Goal: Task Accomplishment & Management: Manage account settings

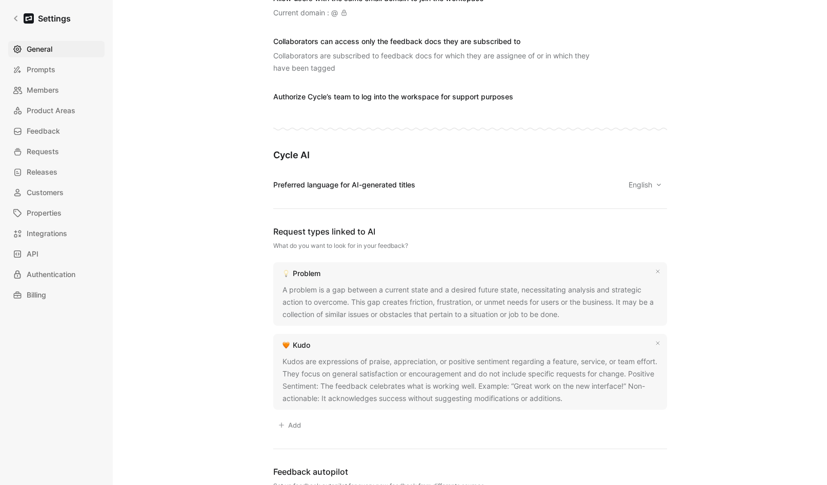
scroll to position [474, 0]
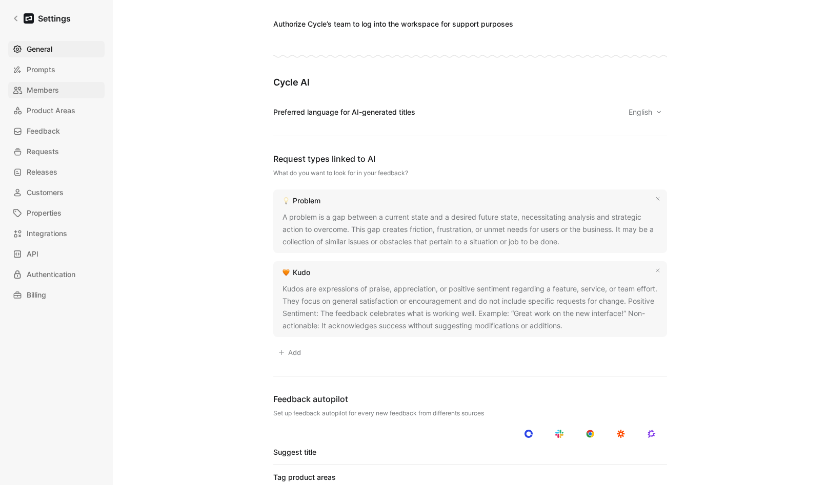
click at [44, 88] on span "Members" at bounding box center [43, 90] width 32 height 12
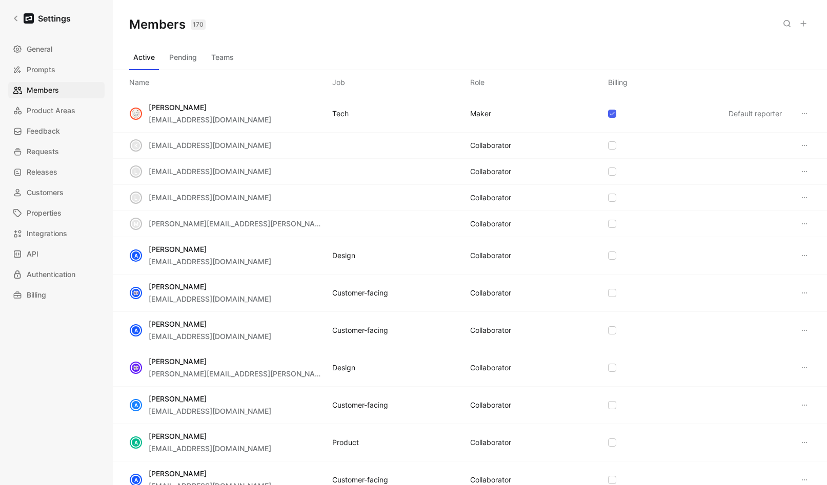
click at [223, 63] on button "Teams" at bounding box center [222, 57] width 31 height 16
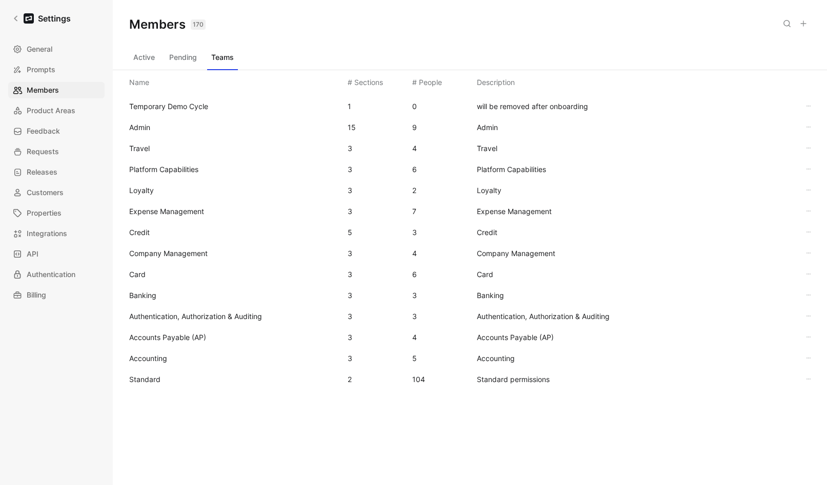
click at [161, 383] on span "Standard" at bounding box center [234, 380] width 210 height 12
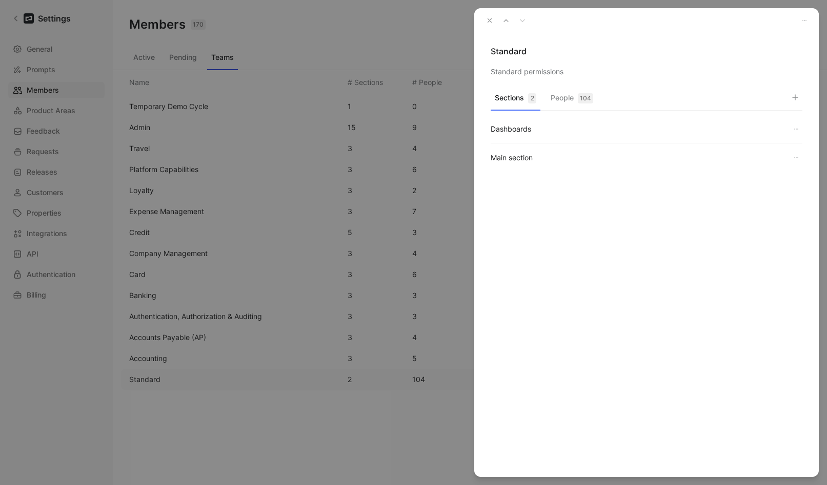
click at [579, 95] on div "104" at bounding box center [585, 98] width 15 height 10
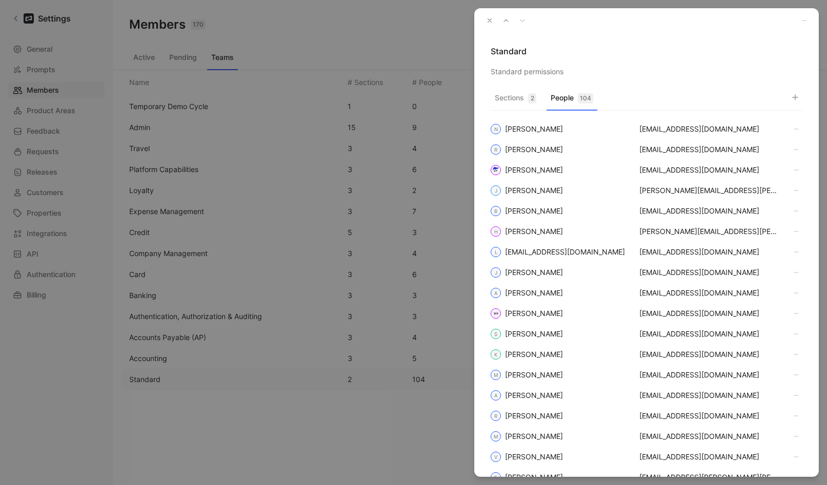
click at [791, 97] on icon "button" at bounding box center [795, 97] width 8 height 8
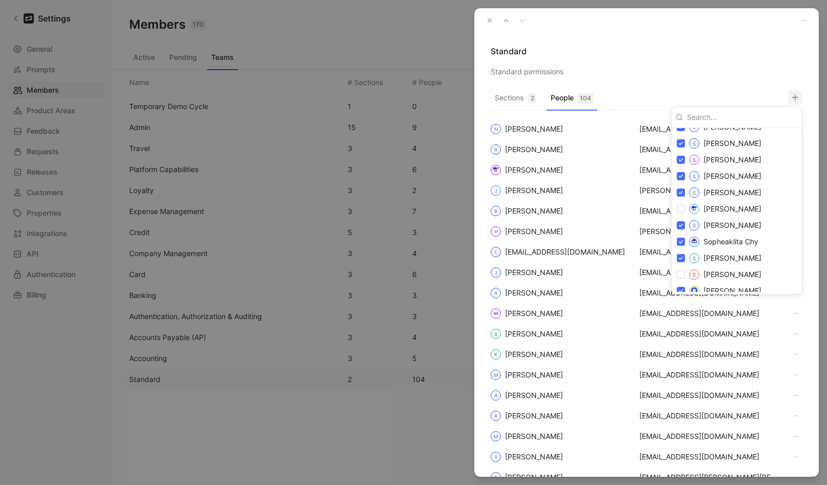
scroll to position [1900, 0]
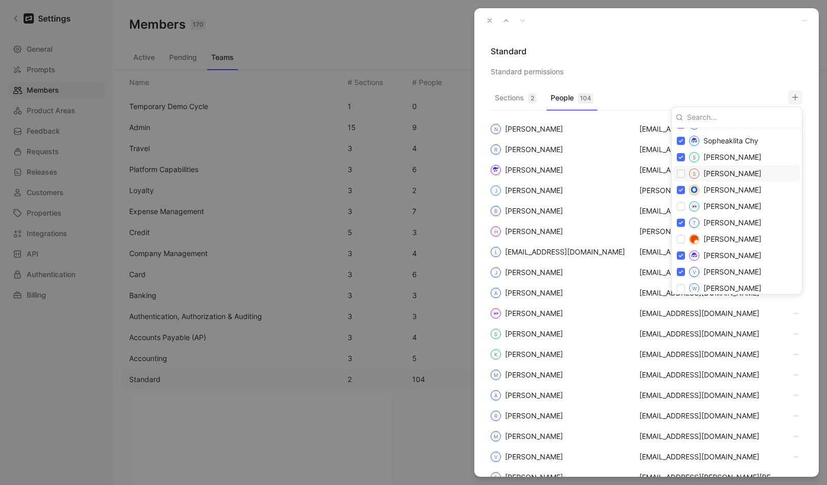
click at [682, 176] on input "checkbox" at bounding box center [681, 174] width 8 height 8
checkbox input "true"
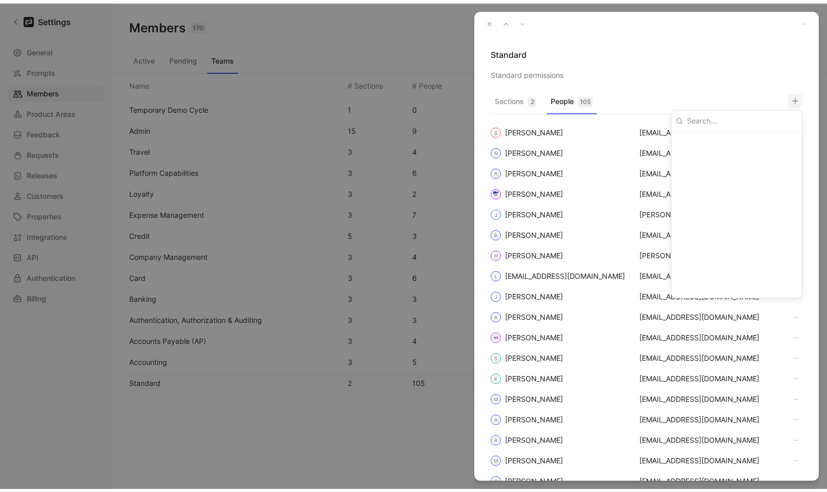
scroll to position [0, 0]
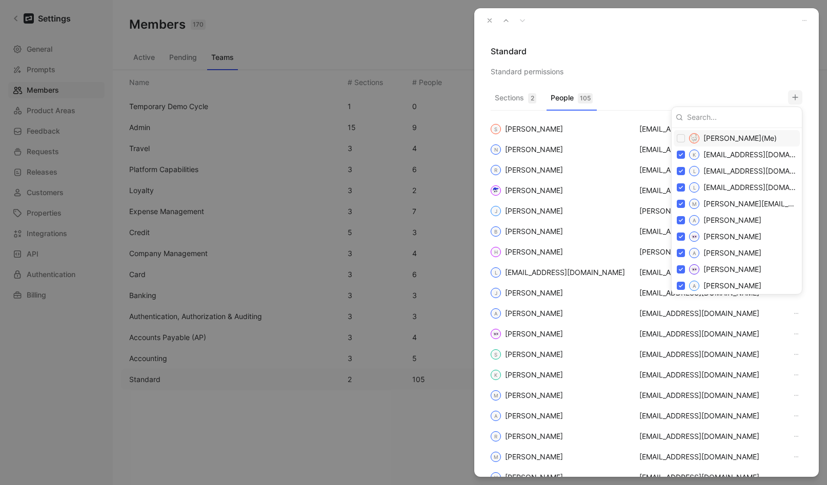
click at [492, 22] on div at bounding box center [413, 242] width 827 height 485
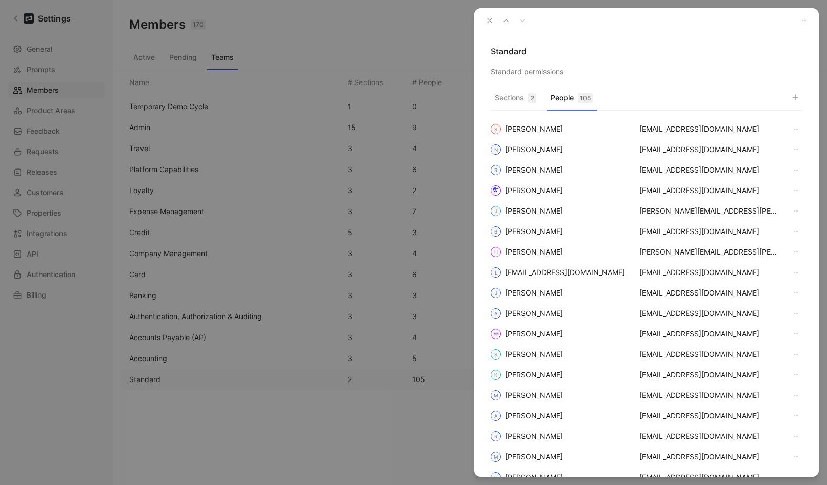
click at [490, 23] on icon "button" at bounding box center [489, 20] width 7 height 7
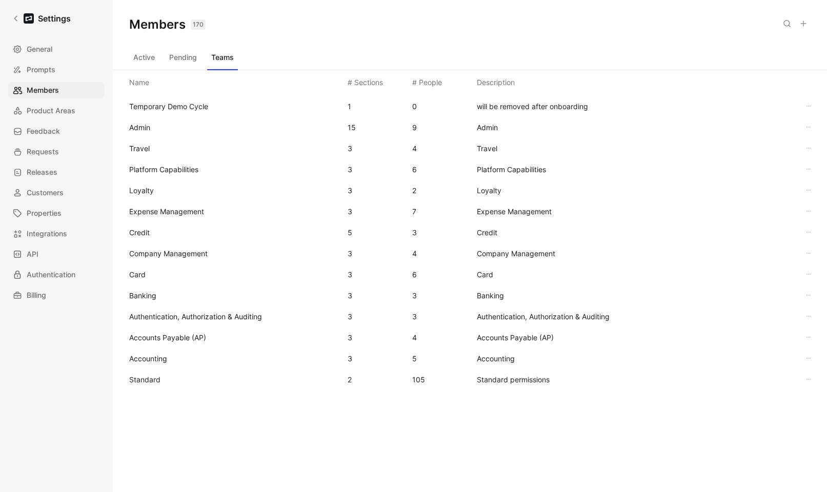
click at [807, 26] on icon at bounding box center [803, 23] width 8 height 8
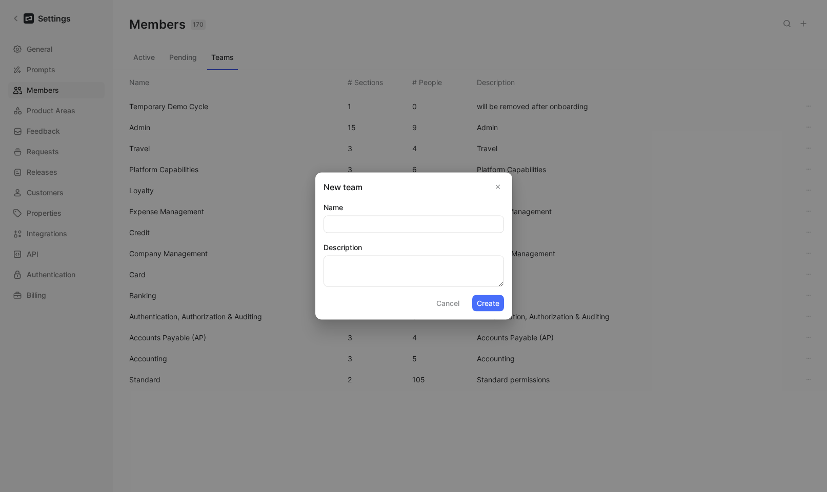
click at [444, 302] on button "Cancel" at bounding box center [448, 303] width 32 height 16
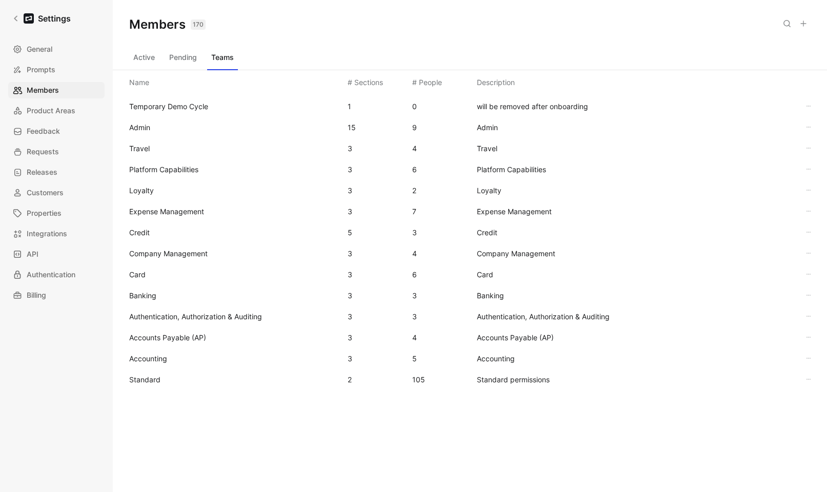
click at [148, 59] on button "Active" at bounding box center [144, 57] width 30 height 16
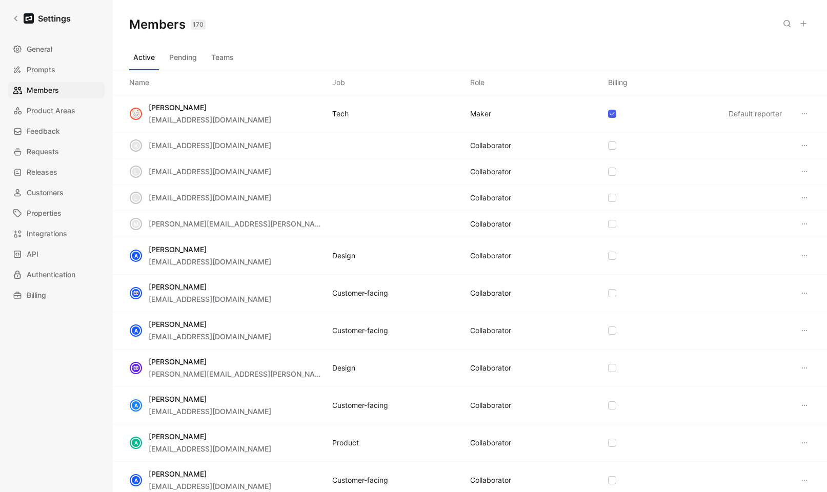
click at [803, 21] on icon at bounding box center [803, 23] width 8 height 8
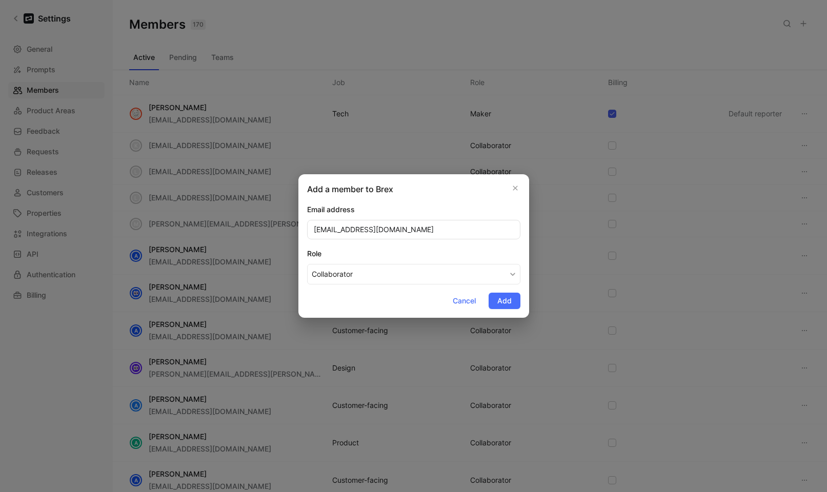
type input "asailer@brex.com"
click at [397, 250] on div "Role" at bounding box center [413, 254] width 213 height 12
click at [397, 264] on button "Collaborator" at bounding box center [413, 274] width 213 height 21
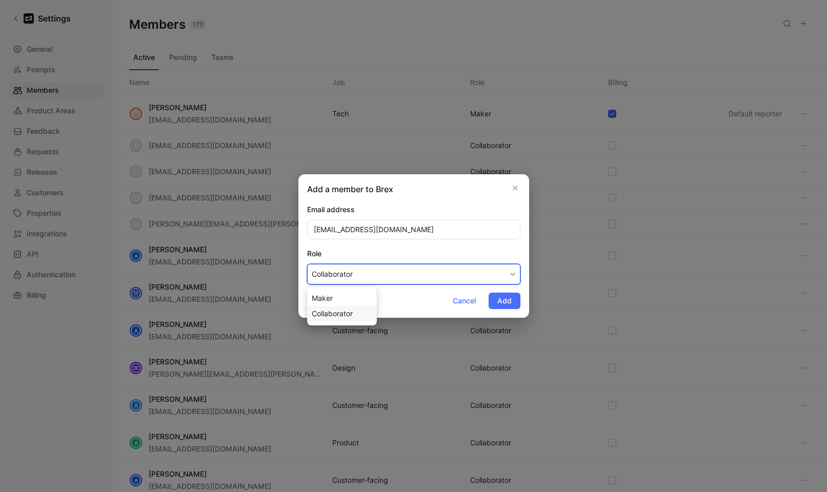
click at [328, 309] on span "Collaborator" at bounding box center [332, 313] width 41 height 9
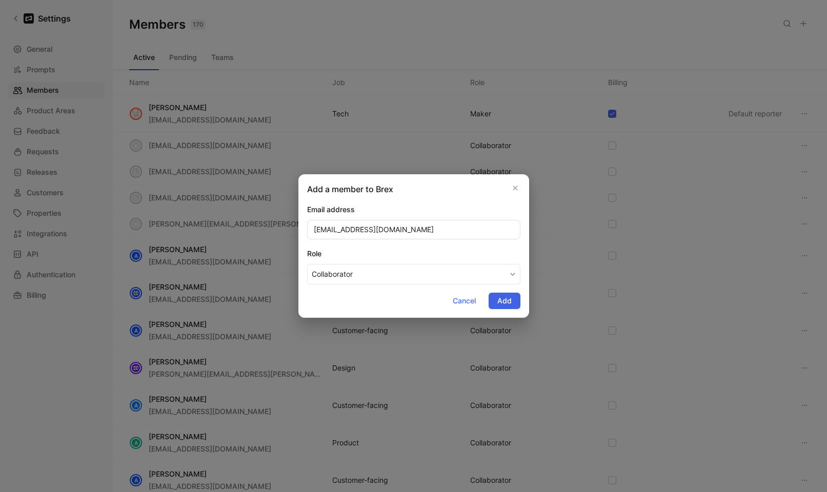
click at [515, 303] on button "Add" at bounding box center [505, 301] width 32 height 16
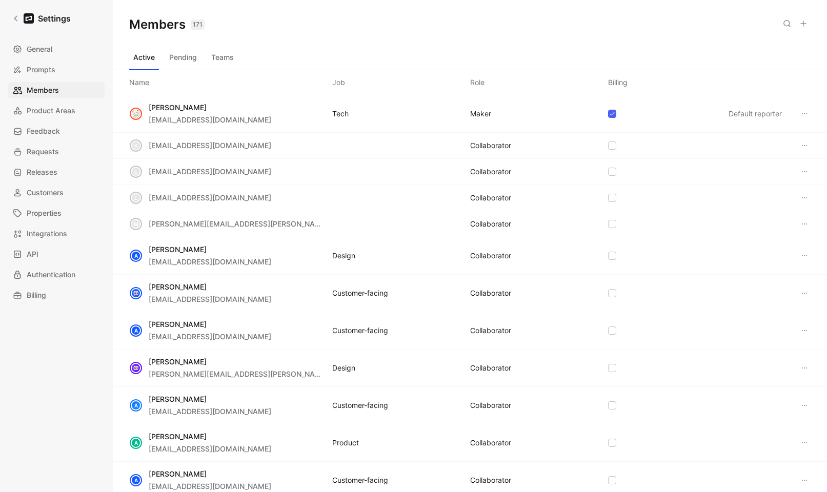
click at [232, 62] on button "Teams" at bounding box center [222, 57] width 31 height 16
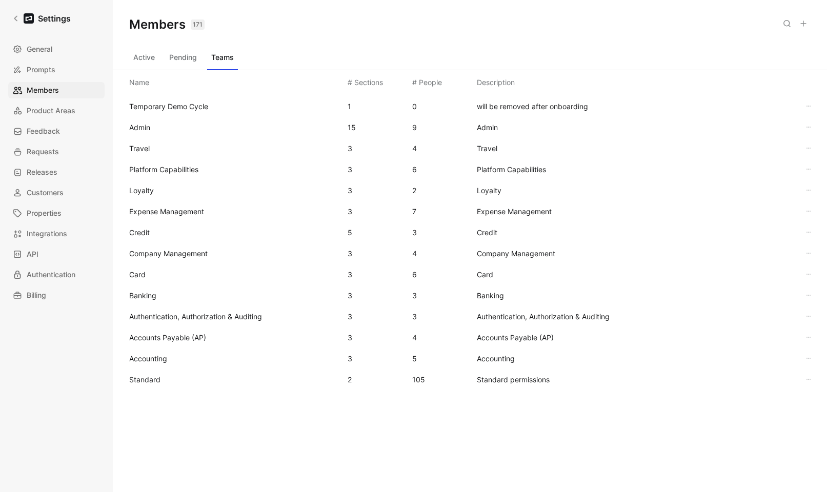
click at [171, 375] on span "Standard" at bounding box center [234, 380] width 210 height 12
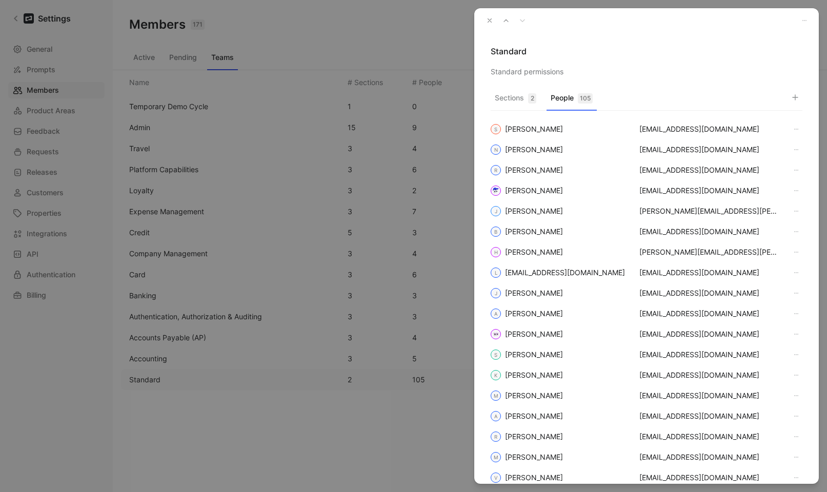
click at [567, 96] on button "People 105" at bounding box center [571, 101] width 50 height 20
click at [811, 95] on div "Sections 2 People 105 S Stefan Rajaratnam srajaratnam@brex.com N Narayan Arumug…" at bounding box center [646, 286] width 344 height 396
click at [800, 98] on button "button" at bounding box center [795, 97] width 14 height 14
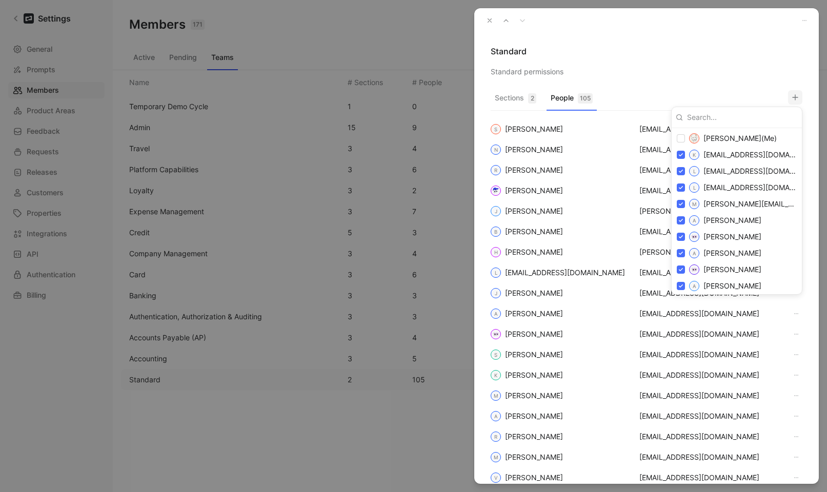
click at [735, 117] on input at bounding box center [740, 117] width 115 height 16
paste input "[EMAIL_ADDRESS][DOMAIN_NAME]"
type input "[EMAIL_ADDRESS][DOMAIN_NAME]"
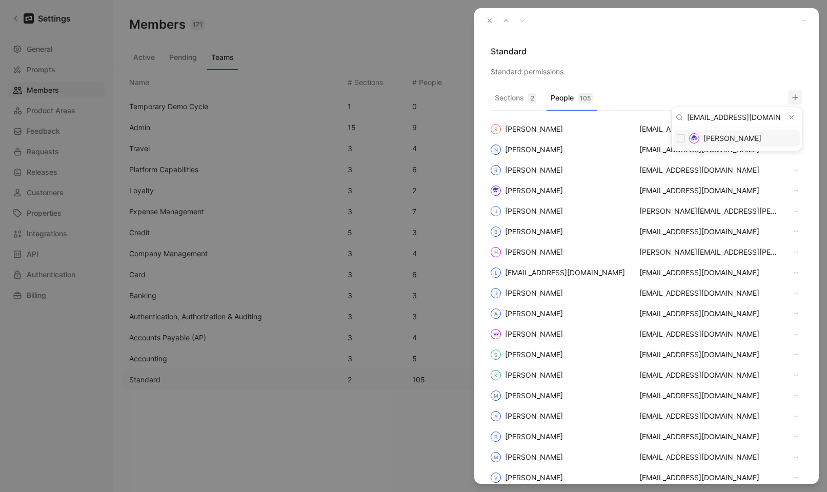
click at [722, 138] on span "[PERSON_NAME]" at bounding box center [732, 138] width 58 height 9
checkbox input "false"
click at [726, 59] on div at bounding box center [413, 246] width 827 height 492
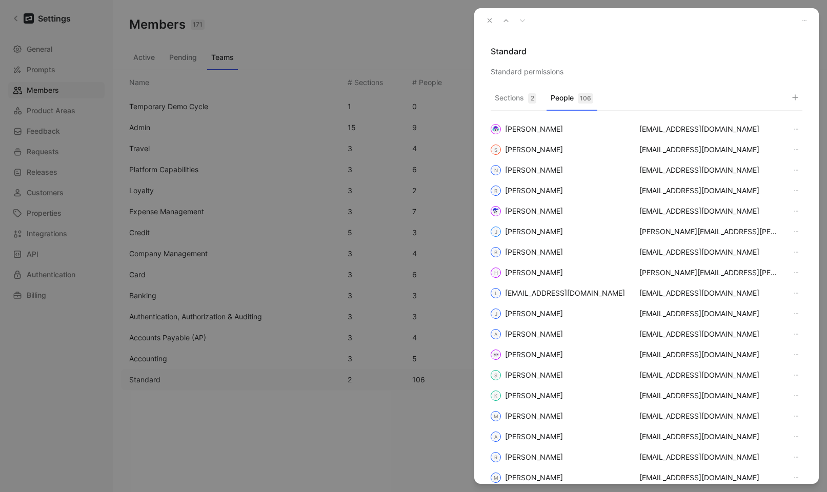
click at [490, 17] on icon "button" at bounding box center [489, 20] width 7 height 7
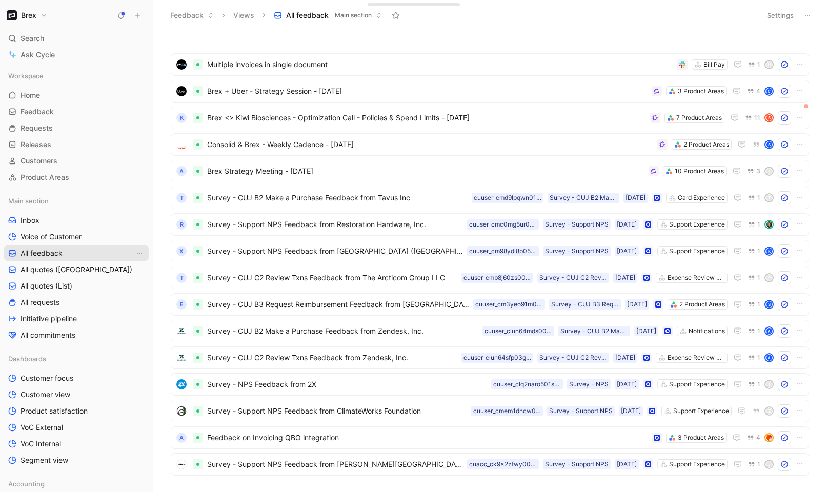
click at [54, 254] on span "All feedback" at bounding box center [42, 253] width 42 height 10
click at [362, 61] on span "Multiple invoices in single document" at bounding box center [440, 64] width 466 height 12
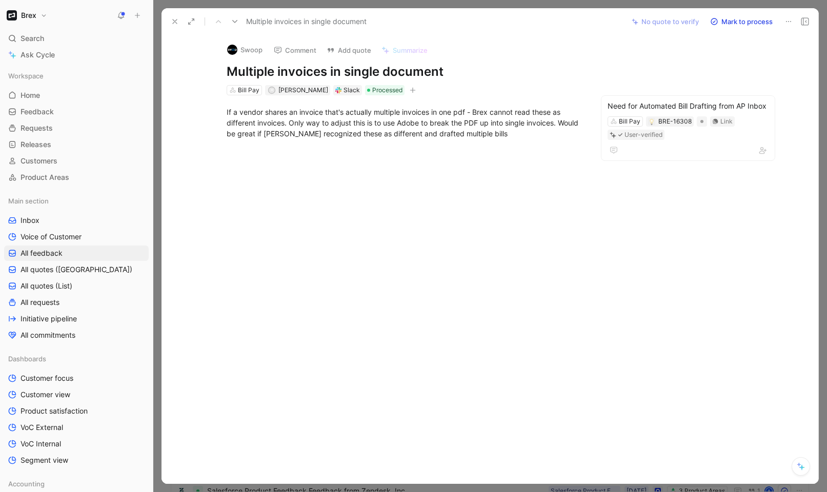
click at [171, 22] on icon at bounding box center [175, 21] width 8 height 8
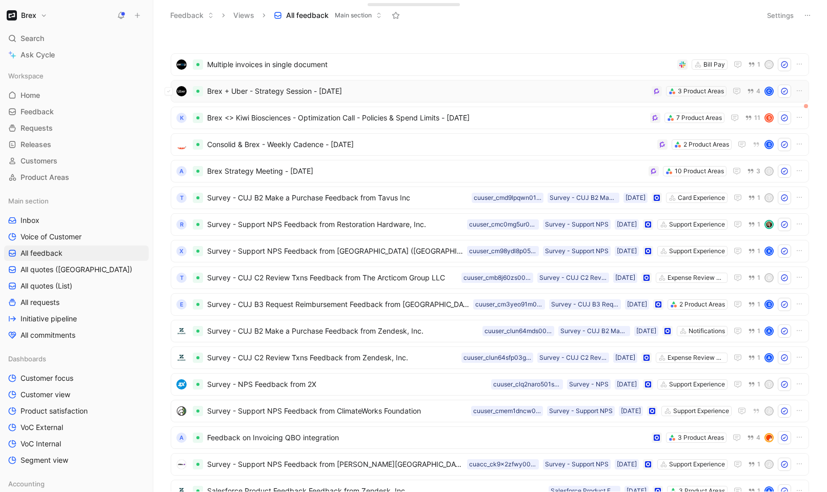
click at [392, 92] on span "Brex + Uber - Strategy Session - 8/25/2025" at bounding box center [427, 91] width 440 height 12
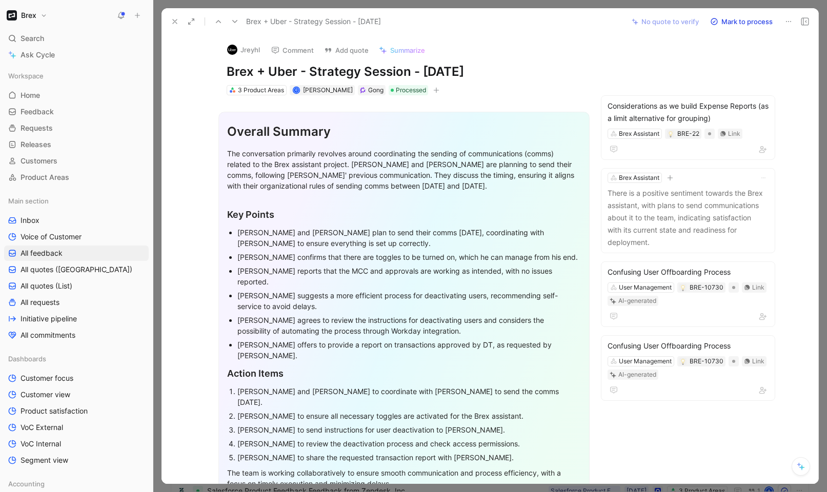
click at [806, 28] on button at bounding box center [805, 21] width 14 height 14
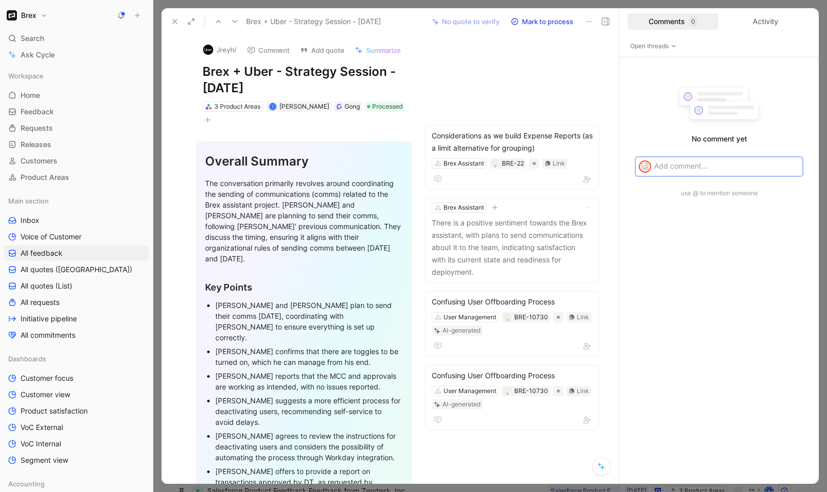
click at [670, 24] on div "Comments 0" at bounding box center [672, 21] width 91 height 16
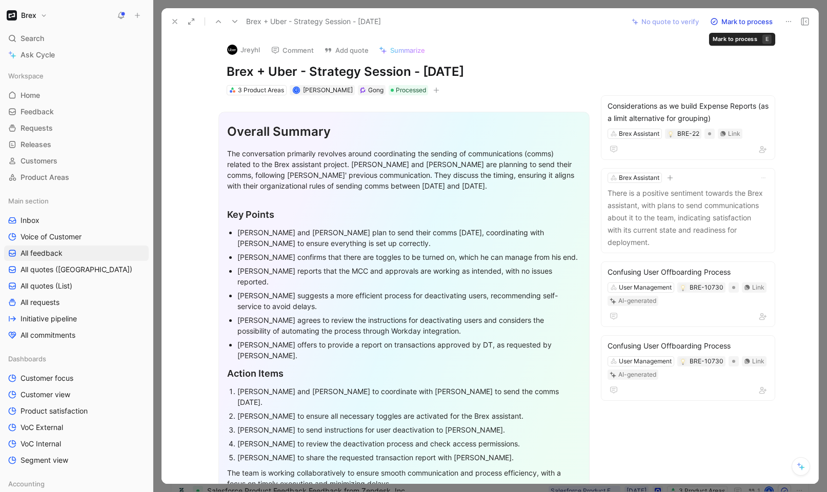
click at [807, 19] on icon at bounding box center [805, 21] width 8 height 8
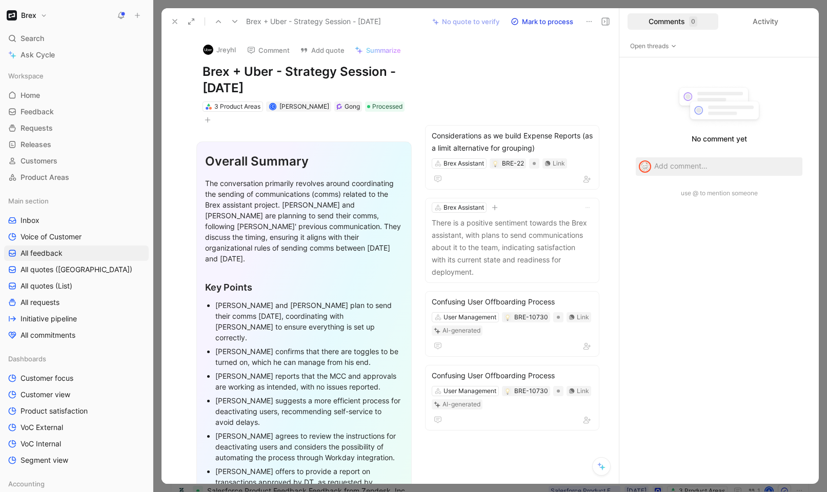
click at [675, 24] on div "Comments 0" at bounding box center [672, 21] width 91 height 16
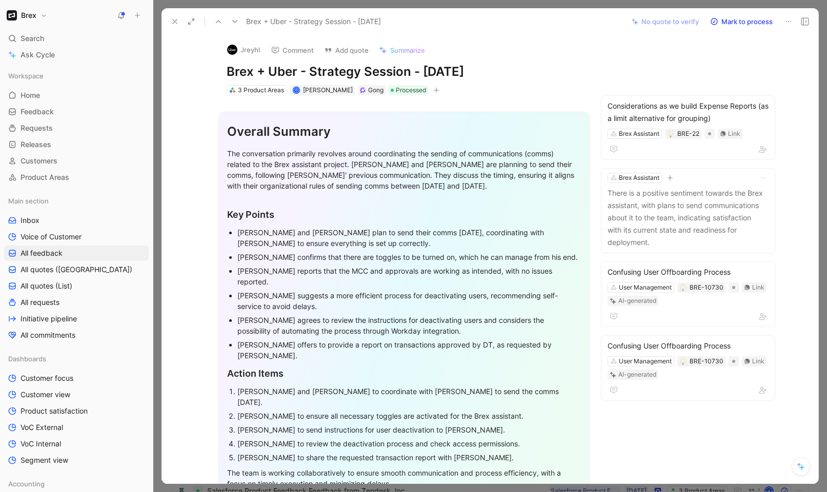
click at [176, 20] on use at bounding box center [175, 21] width 4 height 4
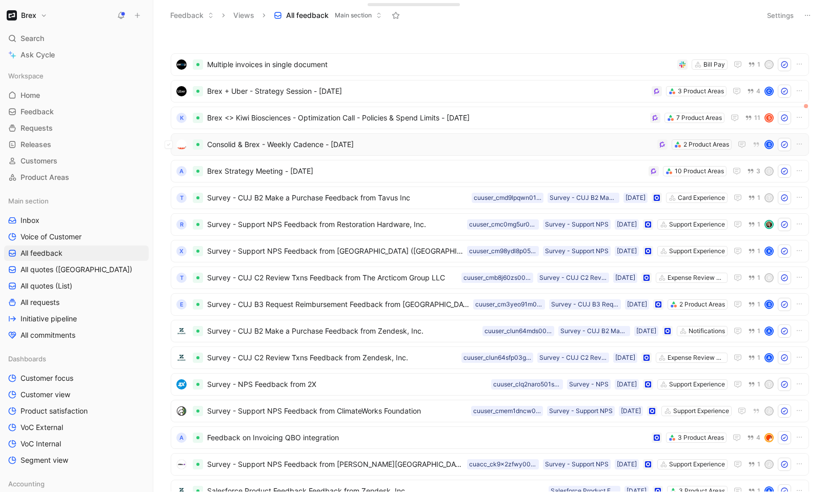
click at [414, 140] on span "Consolid & Brex - Weekly Cadence - [DATE]" at bounding box center [430, 144] width 446 height 12
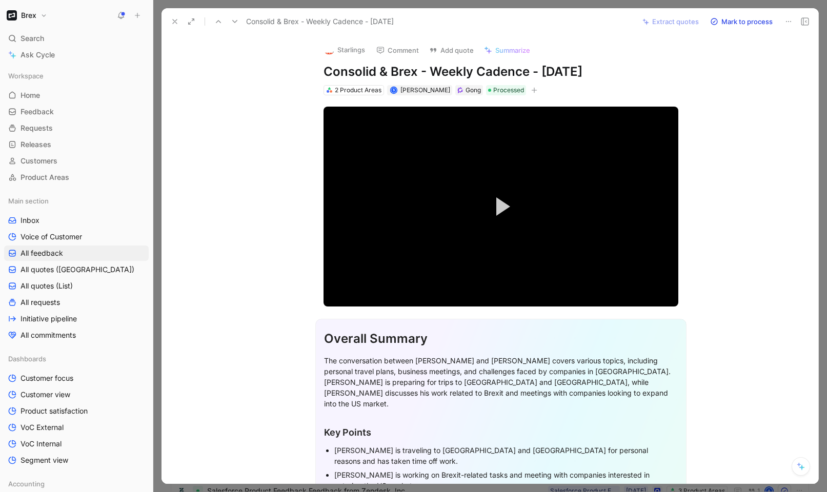
click at [171, 21] on icon at bounding box center [175, 21] width 8 height 8
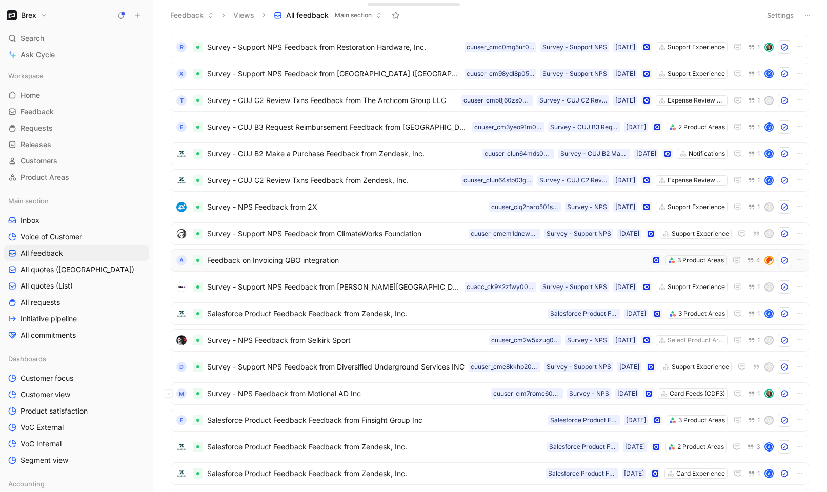
scroll to position [272, 0]
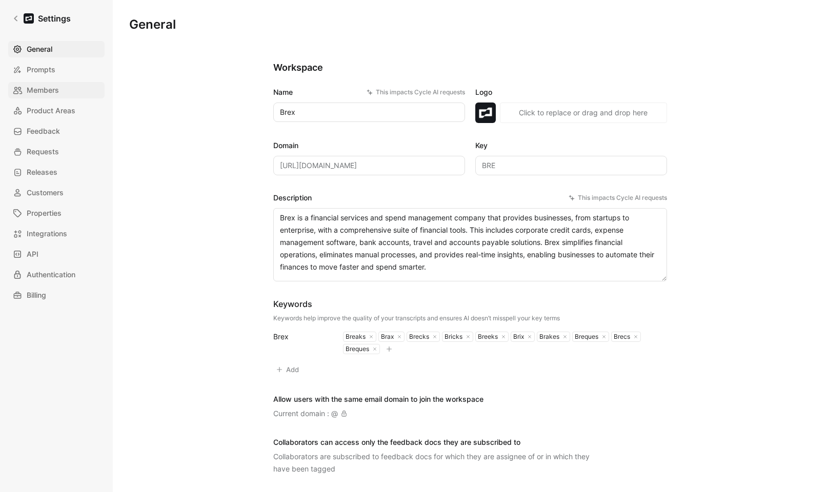
click at [39, 84] on span "Members" at bounding box center [43, 90] width 32 height 12
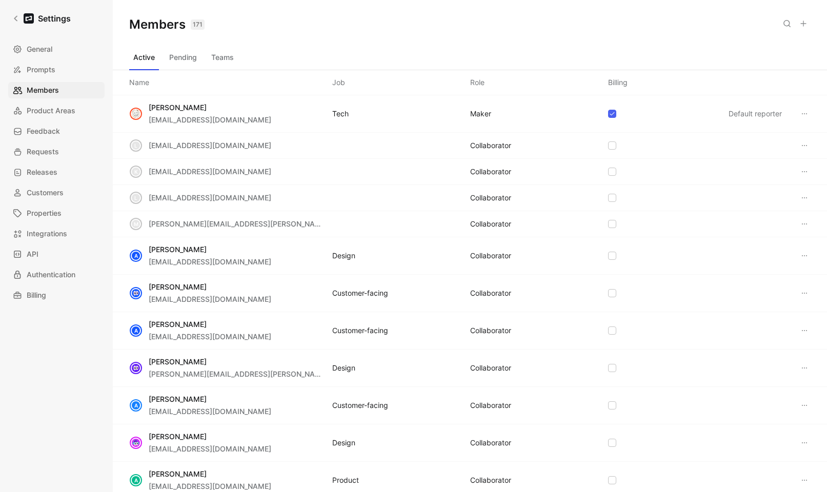
click at [218, 62] on button "Teams" at bounding box center [222, 57] width 31 height 16
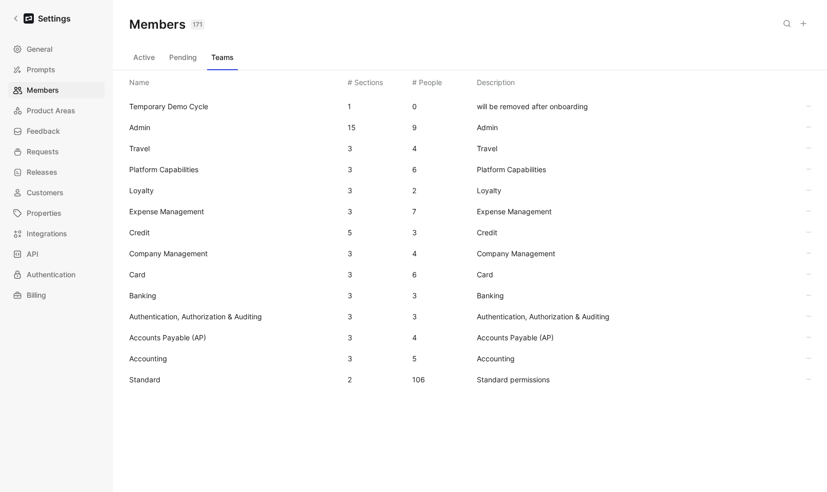
click at [142, 385] on span "Standard" at bounding box center [234, 380] width 210 height 12
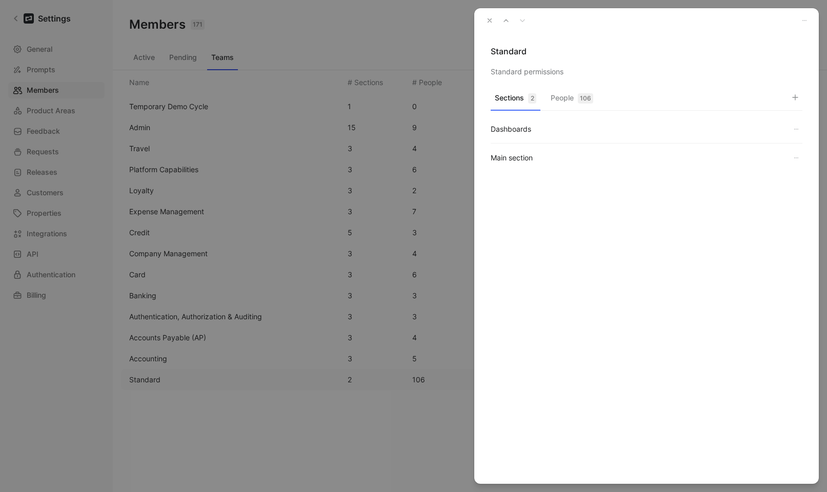
click at [574, 100] on button "People 106" at bounding box center [571, 101] width 51 height 20
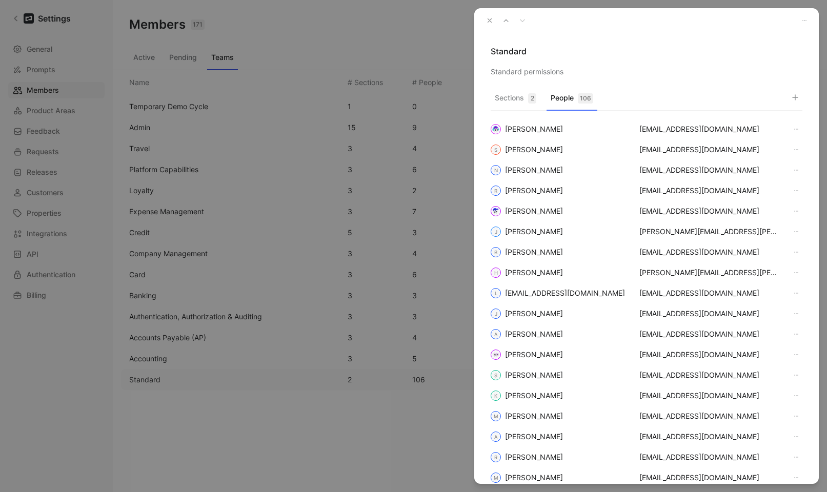
click at [793, 94] on icon "button" at bounding box center [795, 97] width 8 height 8
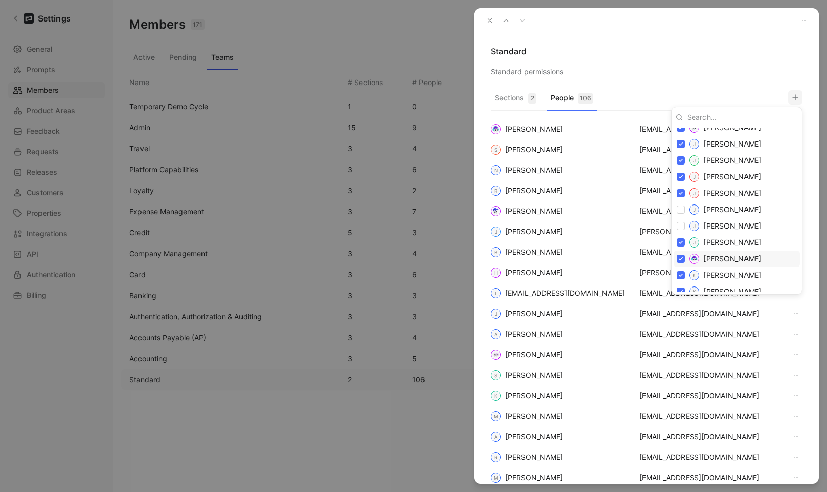
scroll to position [981, 0]
click at [683, 209] on input "checkbox" at bounding box center [681, 208] width 8 height 8
checkbox input "true"
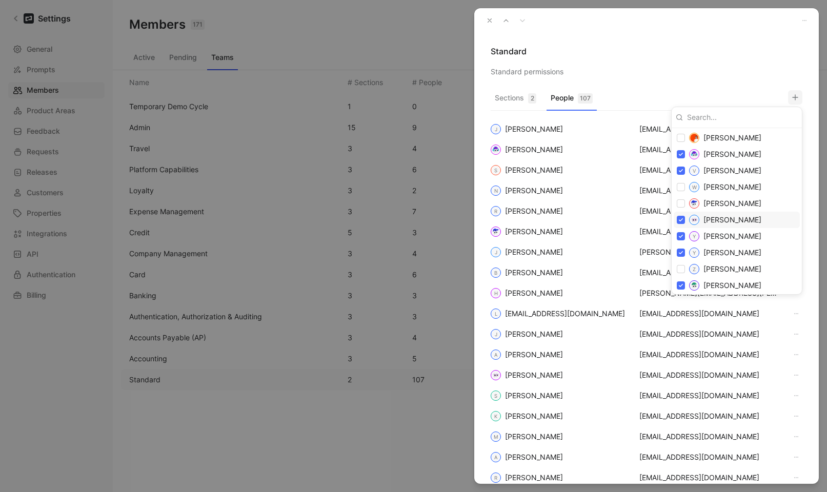
scroll to position [2022, 0]
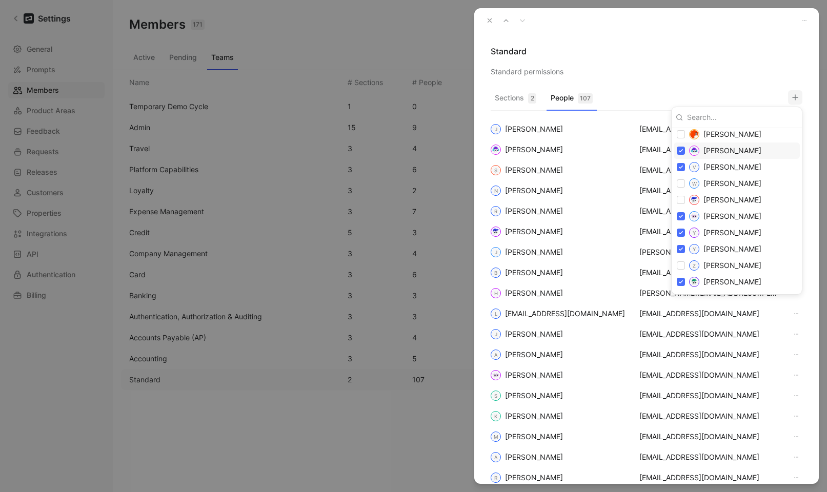
drag, startPoint x: 703, startPoint y: 53, endPoint x: 627, endPoint y: 16, distance: 84.4
click at [703, 53] on div at bounding box center [413, 246] width 827 height 492
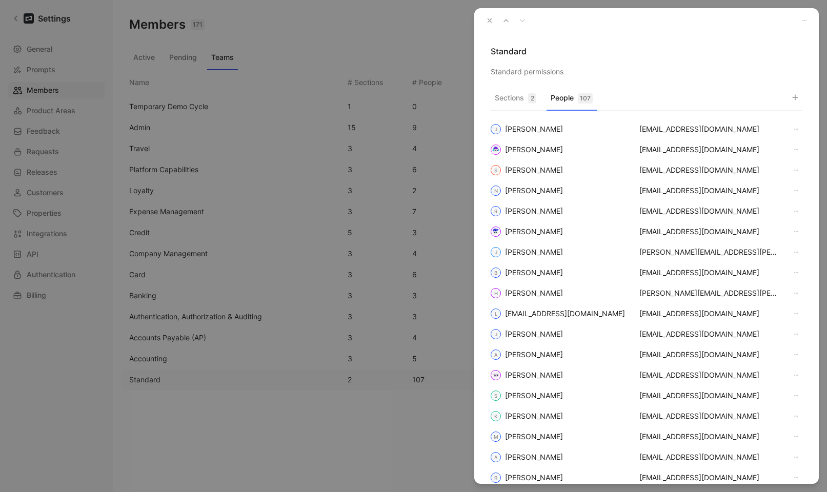
click at [491, 19] on use "button" at bounding box center [490, 21] width 4 height 4
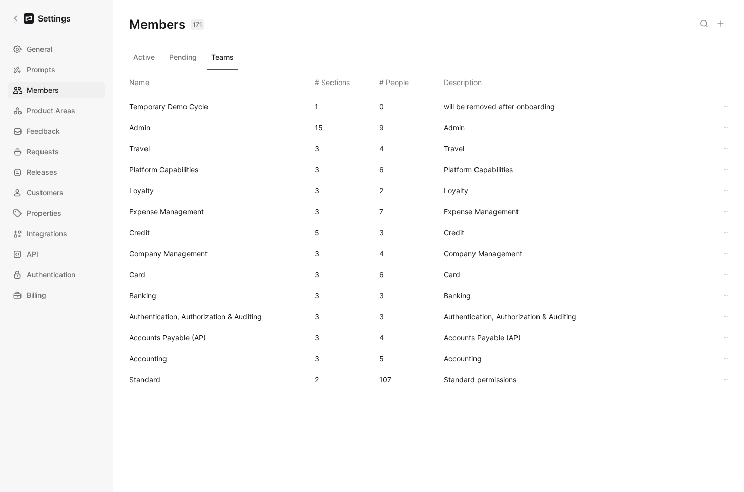
click at [139, 56] on button "Active" at bounding box center [144, 57] width 30 height 16
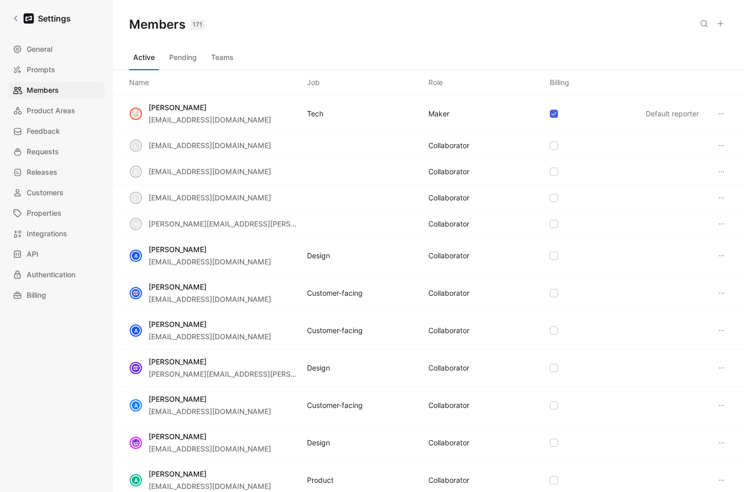
click at [706, 26] on use at bounding box center [704, 24] width 6 height 6
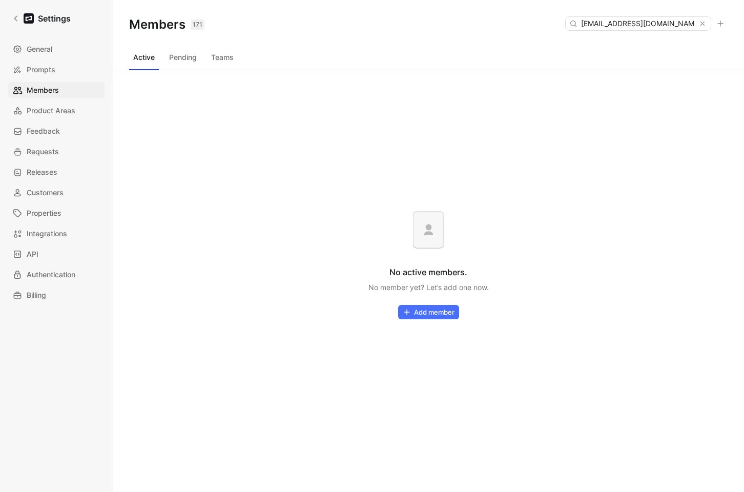
type input "hkawamura@brex.com"
click at [180, 64] on button "Pending" at bounding box center [183, 57] width 36 height 16
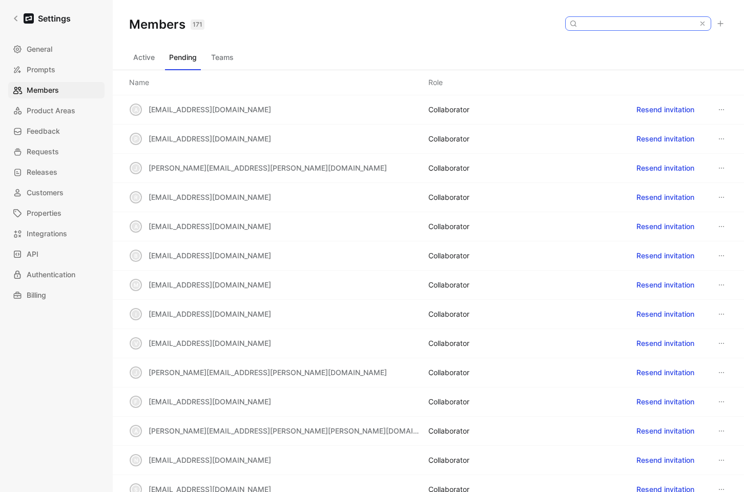
click at [628, 26] on input at bounding box center [637, 23] width 121 height 13
paste input "hkawamura@brex.com"
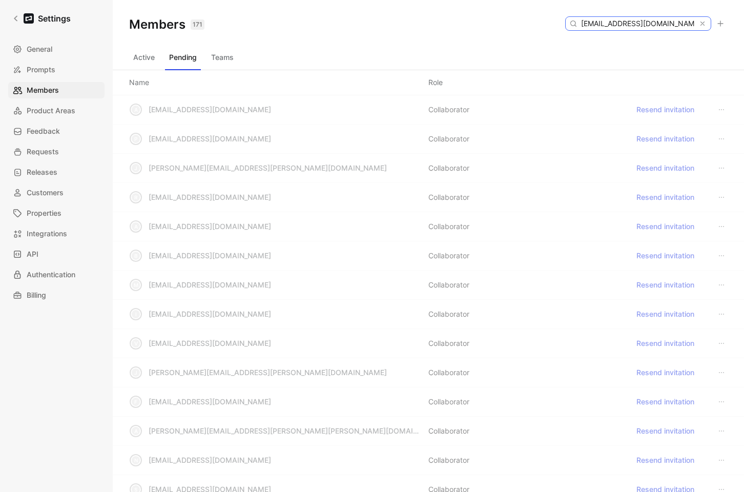
type input "[EMAIL_ADDRESS][DOMAIN_NAME]"
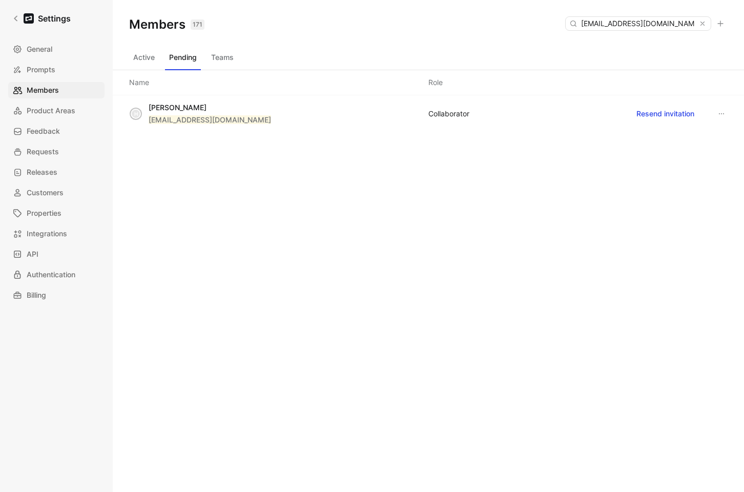
click at [482, 32] on div "Members 171 Saved hkawamura@brex.com" at bounding box center [429, 24] width 632 height 49
drag, startPoint x: 667, startPoint y: 117, endPoint x: 554, endPoint y: 90, distance: 116.0
click at [556, 90] on div "Members 171 Saved hkawamura@brex.com Active Pending Teams Name Role H Honami Ka…" at bounding box center [429, 229] width 632 height 459
click at [547, 88] on div "Name Role" at bounding box center [429, 82] width 632 height 25
click at [655, 116] on button "Resend invitation" at bounding box center [665, 114] width 67 height 16
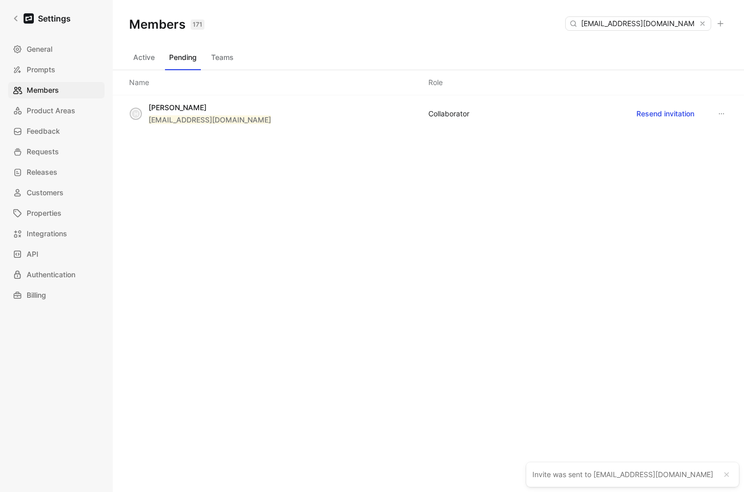
click at [150, 54] on button "Active" at bounding box center [144, 57] width 30 height 16
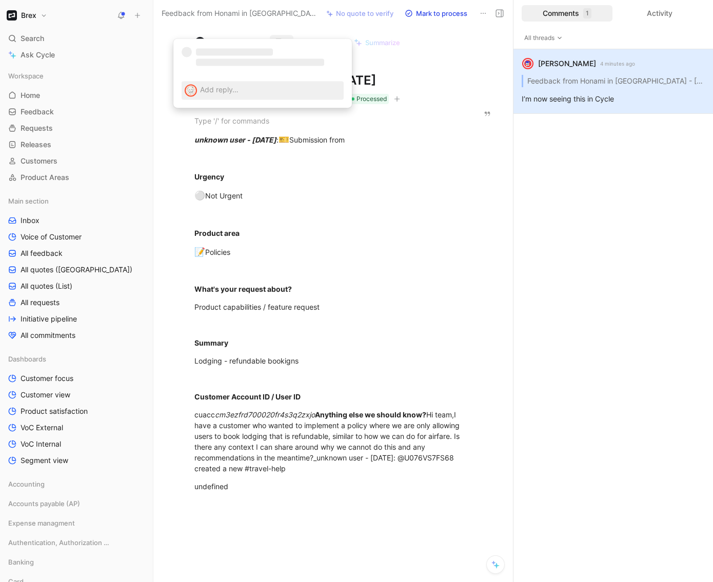
scroll to position [8, 0]
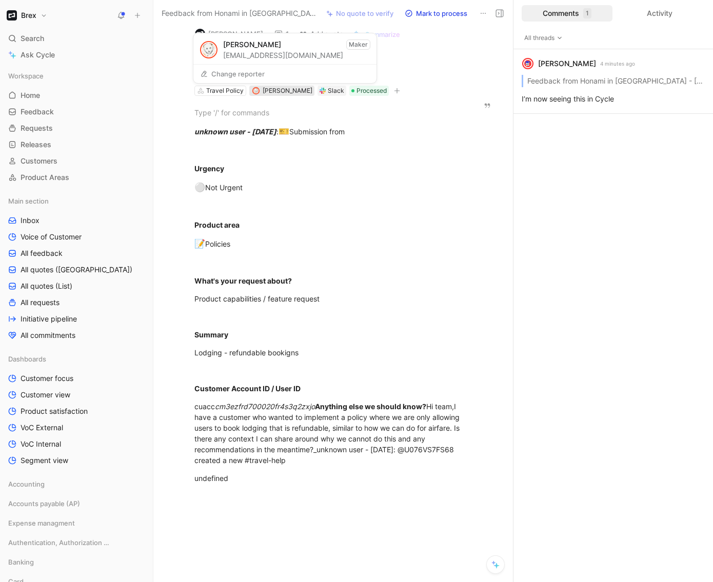
click at [283, 90] on span "[PERSON_NAME]" at bounding box center [287, 91] width 50 height 8
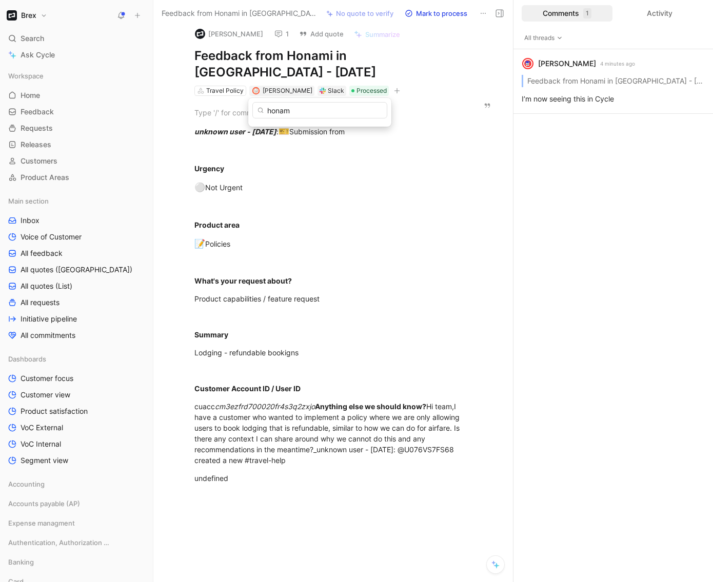
type input "honami"
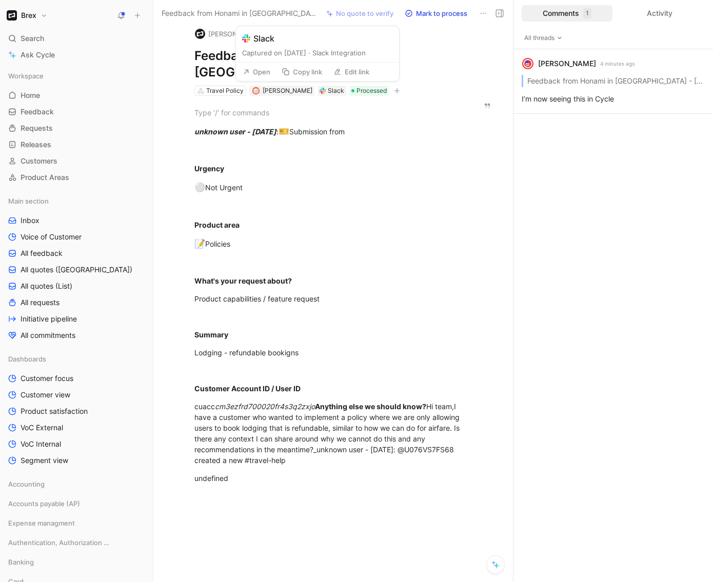
click at [255, 70] on button "Open" at bounding box center [256, 72] width 37 height 14
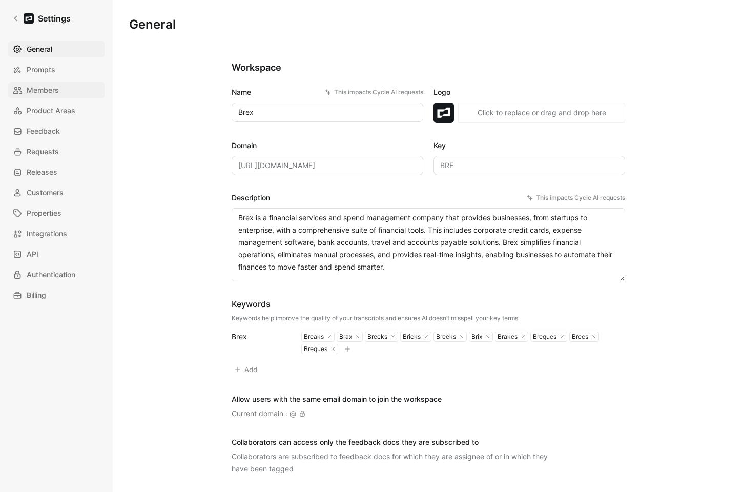
click at [46, 94] on span "Members" at bounding box center [43, 90] width 32 height 12
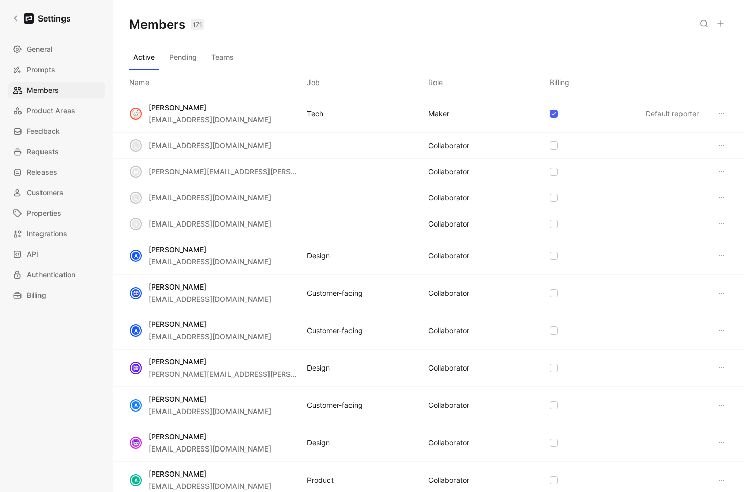
click at [231, 55] on button "Teams" at bounding box center [222, 57] width 31 height 16
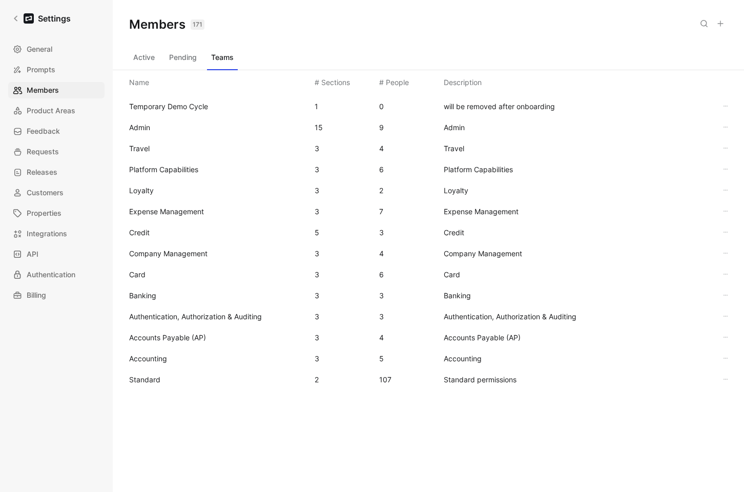
click at [149, 385] on span "Standard" at bounding box center [217, 380] width 177 height 12
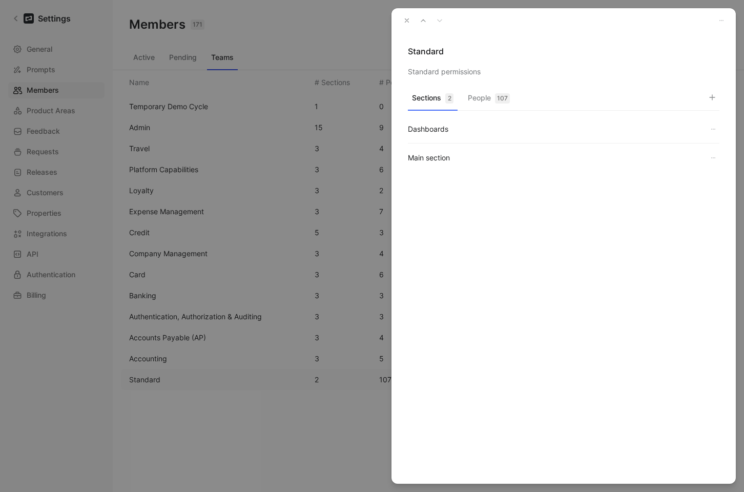
click at [494, 103] on button "People 107" at bounding box center [489, 101] width 50 height 20
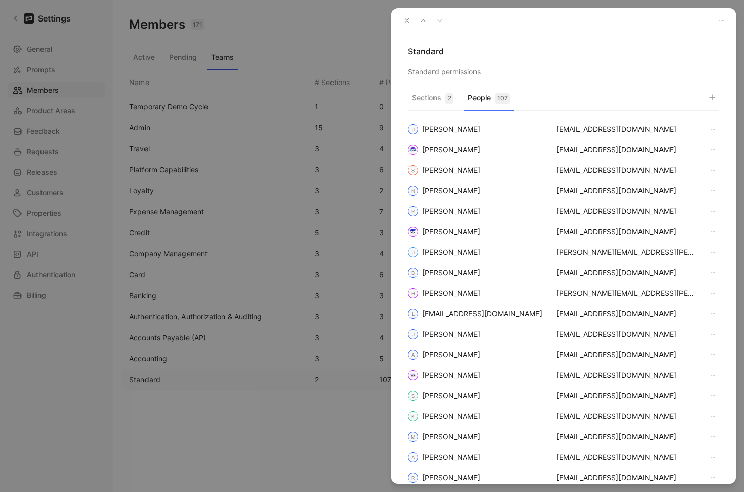
click at [710, 101] on button "button" at bounding box center [712, 97] width 14 height 14
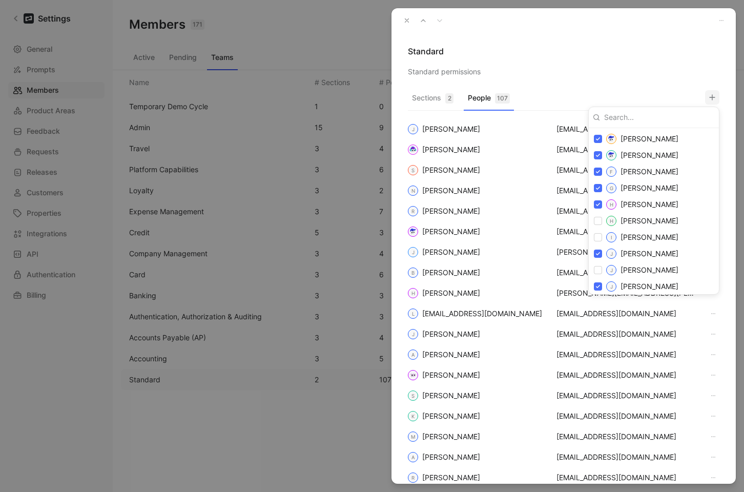
scroll to position [781, 0]
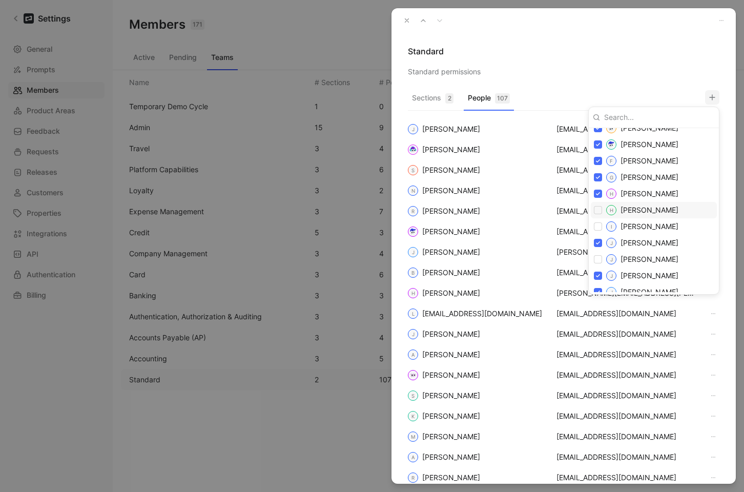
click at [602, 209] on input "checkbox" at bounding box center [598, 210] width 8 height 8
checkbox input "true"
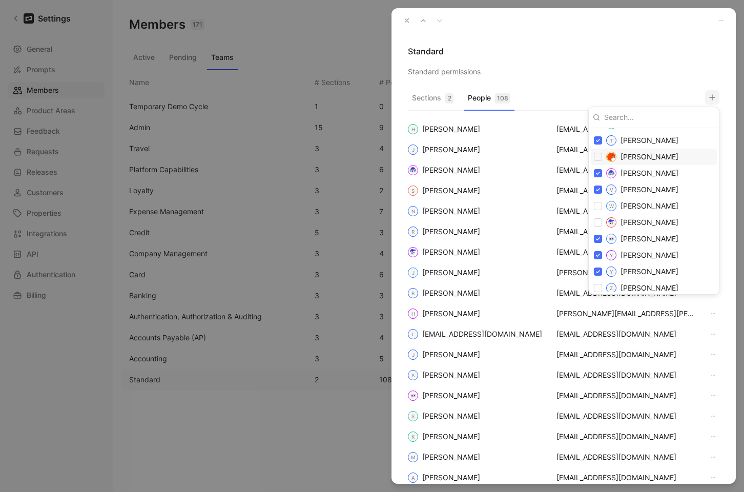
scroll to position [2038, 0]
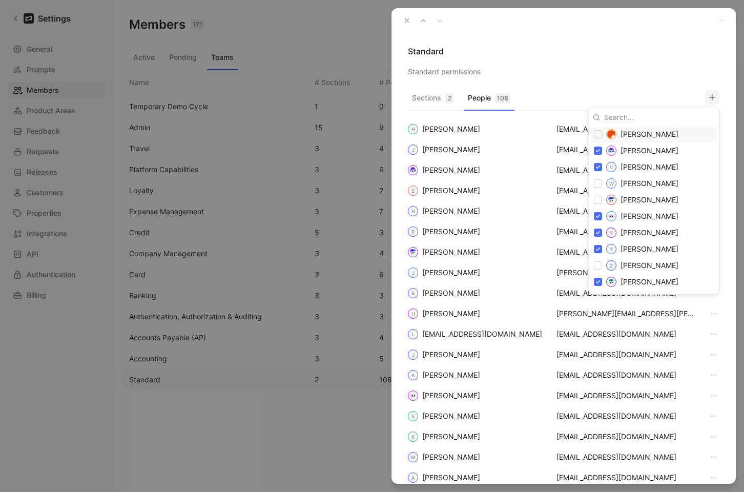
drag, startPoint x: 657, startPoint y: 79, endPoint x: 638, endPoint y: 71, distance: 20.5
click at [655, 78] on div at bounding box center [372, 246] width 744 height 492
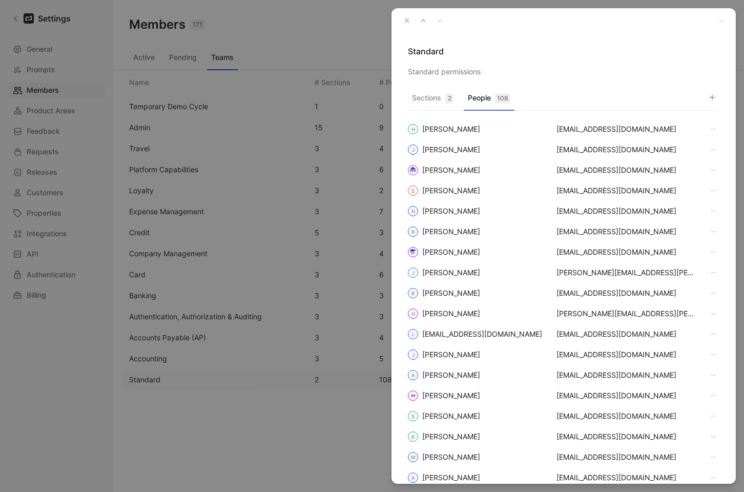
click at [408, 20] on use "button" at bounding box center [407, 21] width 4 height 4
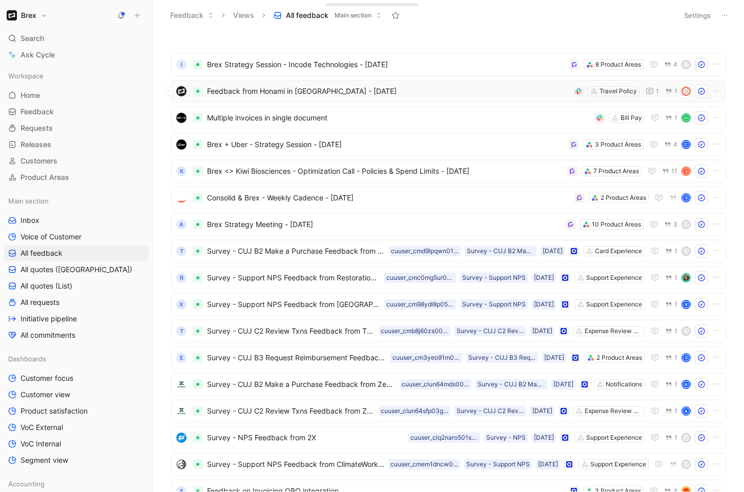
click at [309, 91] on span "Feedback from Honami in [GEOGRAPHIC_DATA] - [DATE]" at bounding box center [388, 91] width 362 height 12
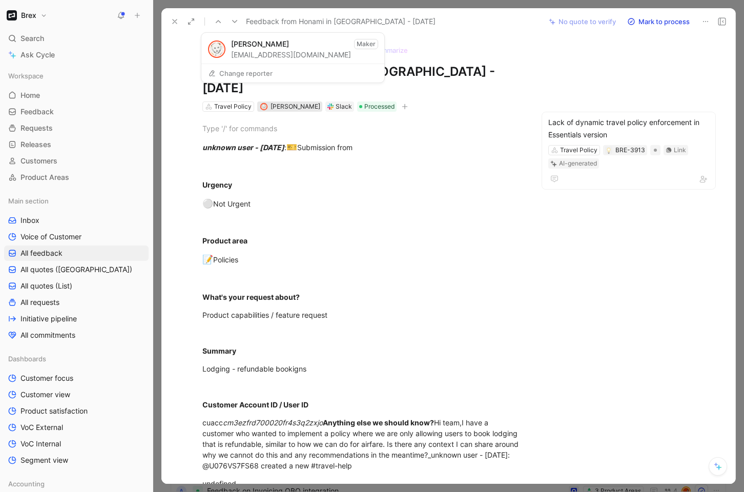
click at [303, 103] on span "James Wallis" at bounding box center [296, 107] width 50 height 8
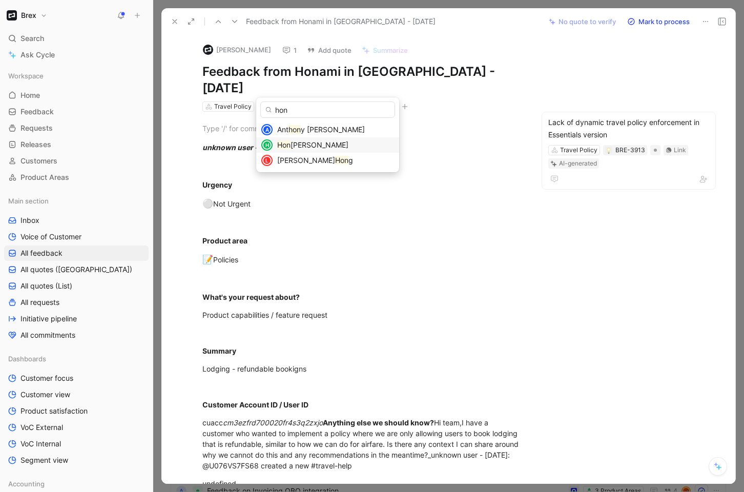
type input "hon"
click at [320, 146] on span "ami Kawamura" at bounding box center [320, 144] width 58 height 9
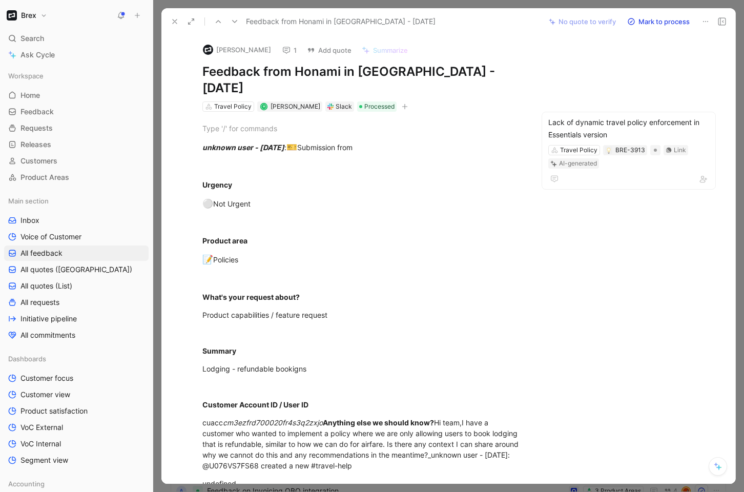
click at [171, 21] on icon at bounding box center [175, 21] width 8 height 8
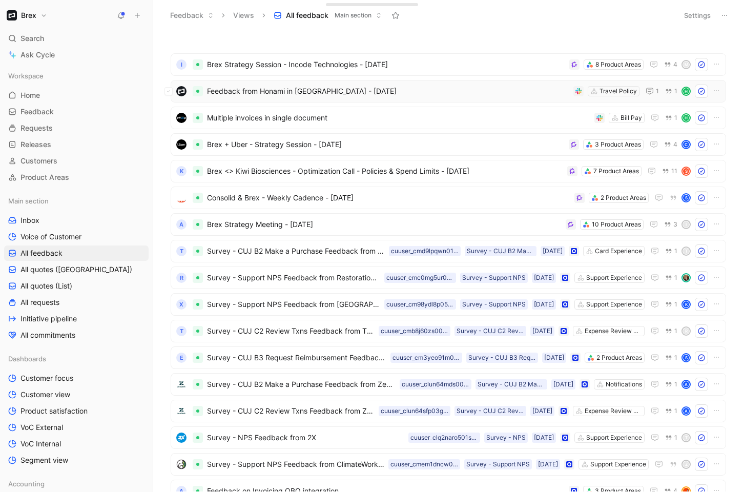
click at [438, 90] on span "Feedback from Honami in Slack - 8/25/2025" at bounding box center [388, 91] width 362 height 12
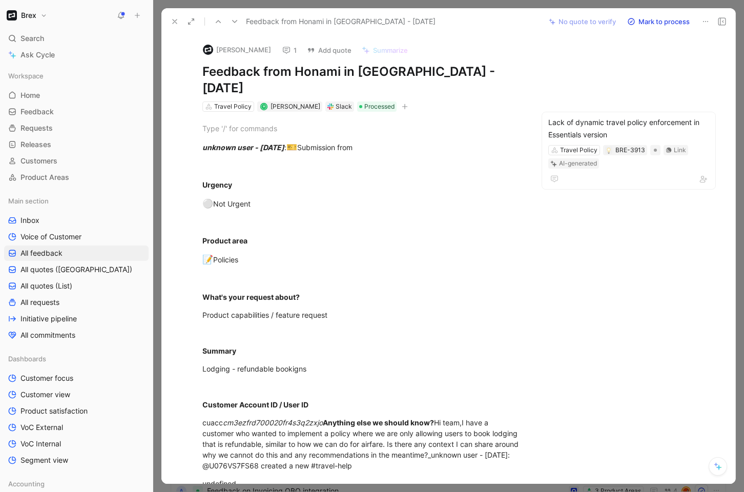
click at [169, 22] on button at bounding box center [175, 21] width 14 height 14
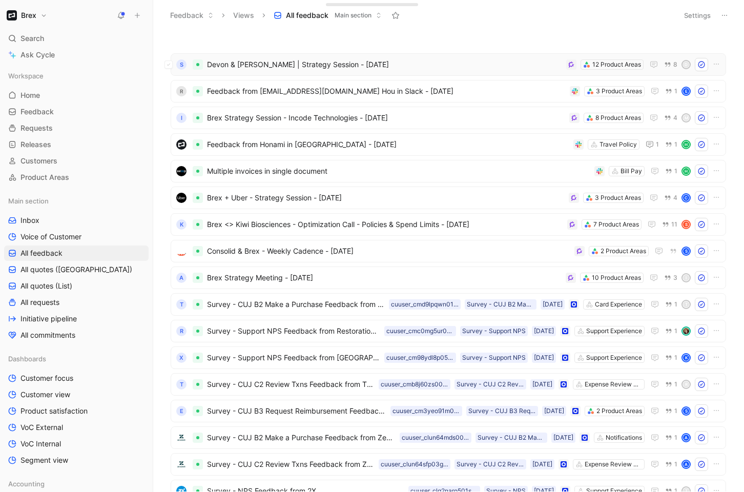
click at [419, 64] on span "Devon & [PERSON_NAME] | Strategy Session - [DATE]" at bounding box center [384, 64] width 355 height 12
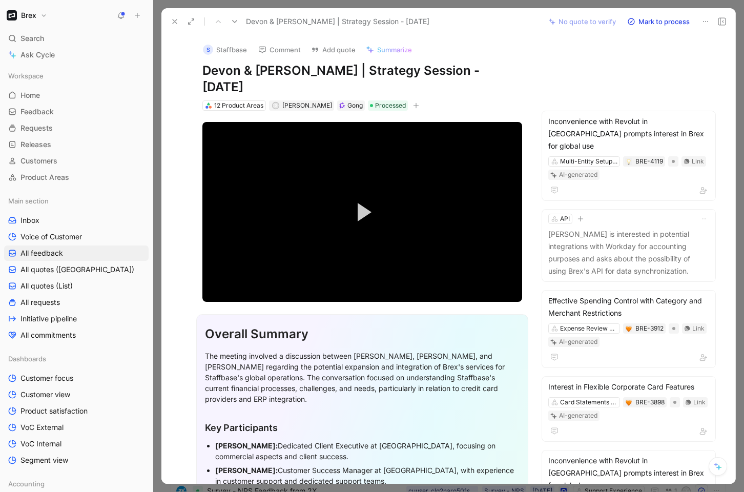
click at [172, 21] on icon at bounding box center [175, 21] width 8 height 8
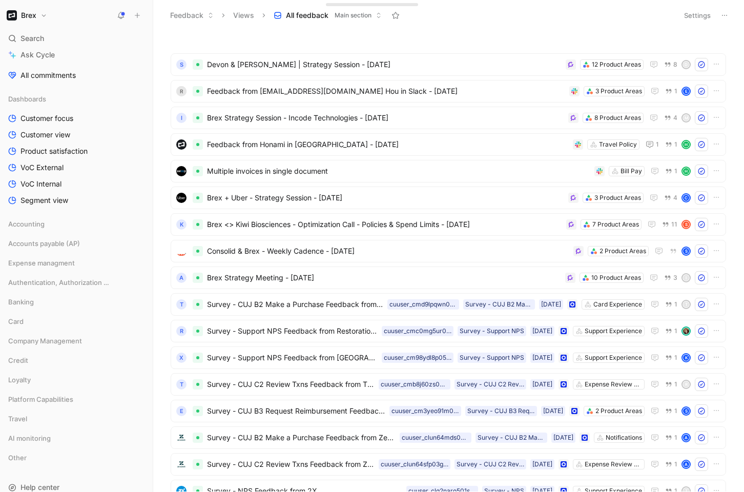
scroll to position [289, 0]
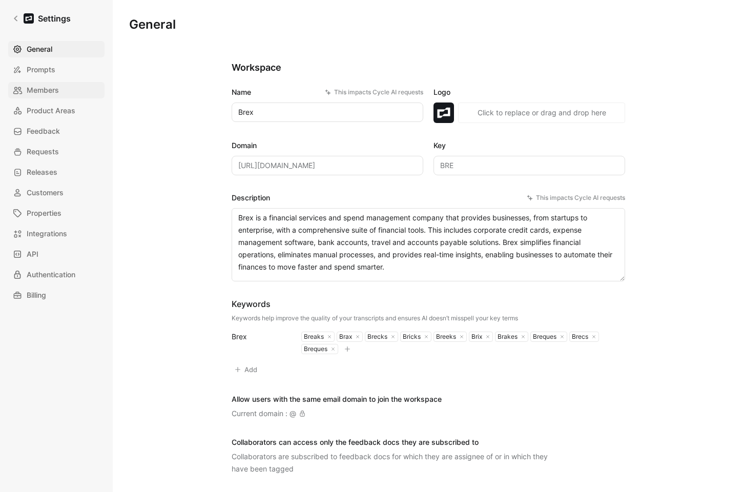
click at [57, 92] on span "Members" at bounding box center [43, 90] width 32 height 12
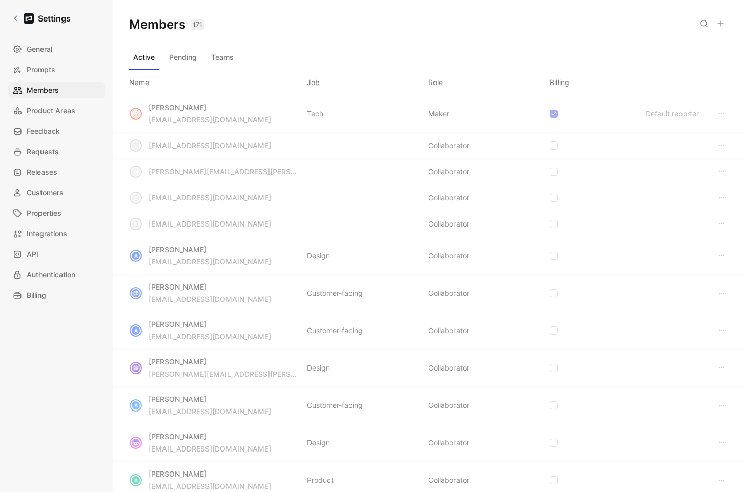
click at [229, 62] on button "Teams" at bounding box center [222, 57] width 31 height 16
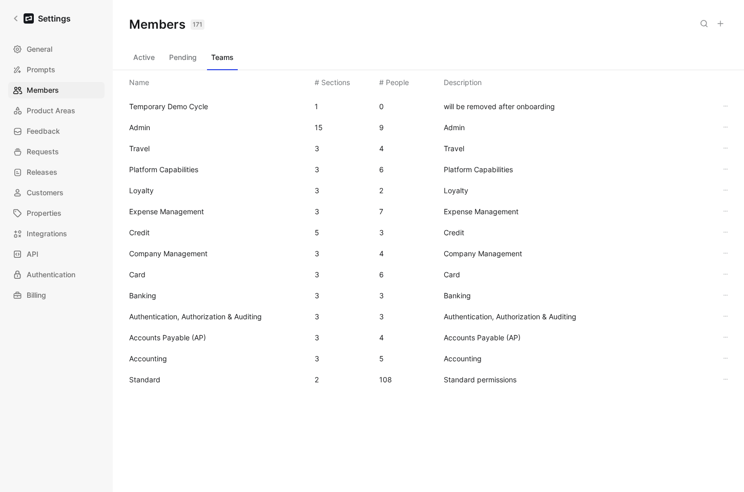
click at [158, 379] on span "Standard" at bounding box center [144, 379] width 31 height 9
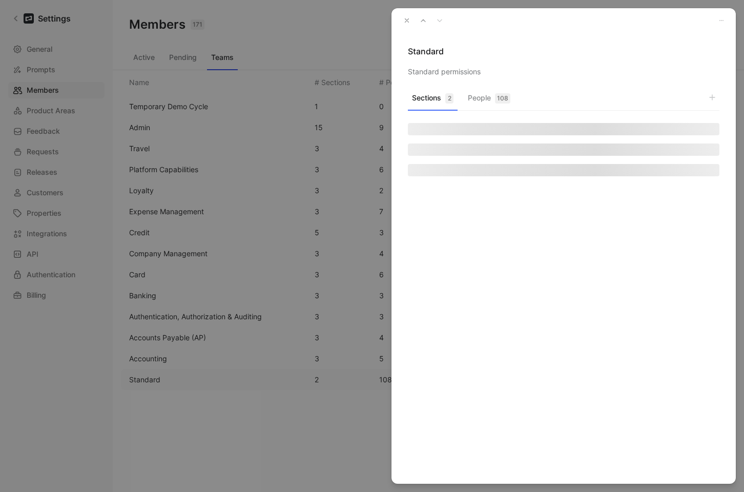
click at [467, 94] on button "People 108" at bounding box center [489, 101] width 51 height 20
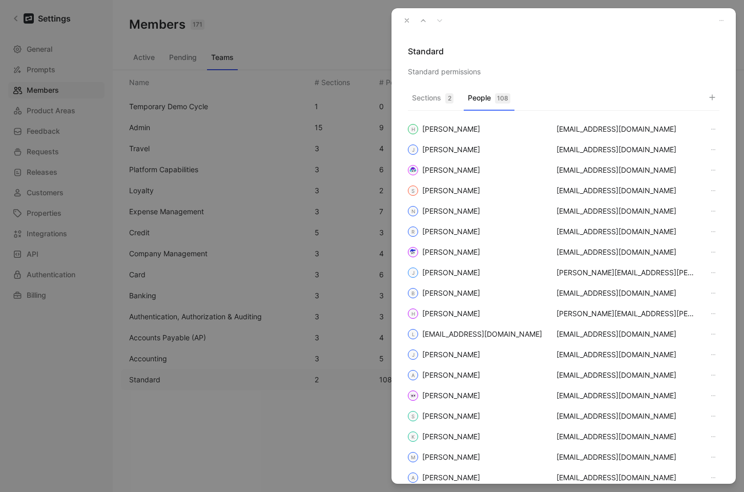
click at [715, 103] on button "button" at bounding box center [712, 97] width 14 height 14
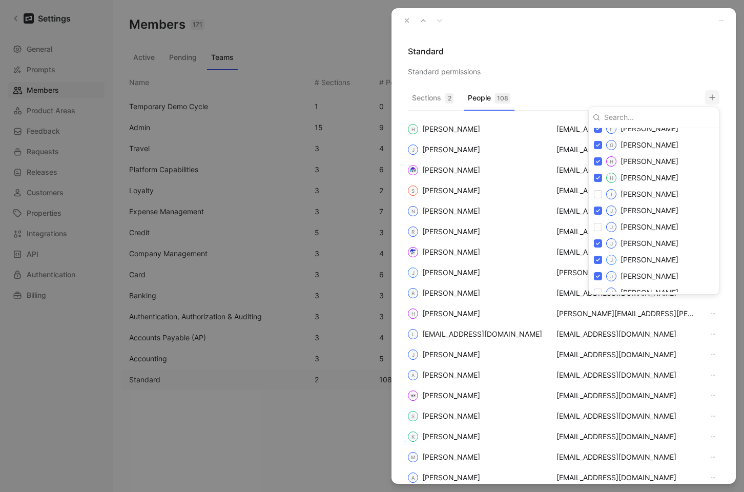
scroll to position [857, 0]
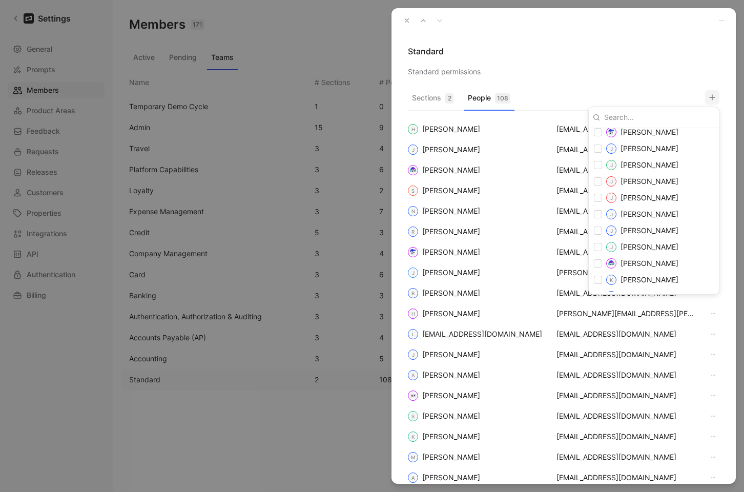
checkbox input "false"
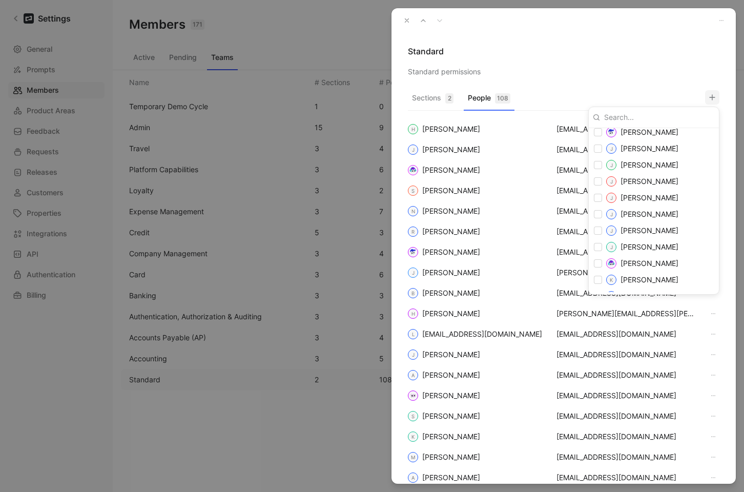
checkbox input "false"
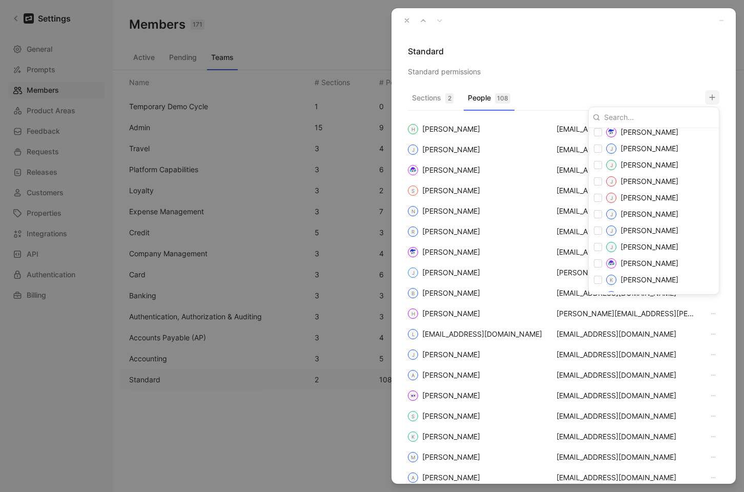
checkbox input "false"
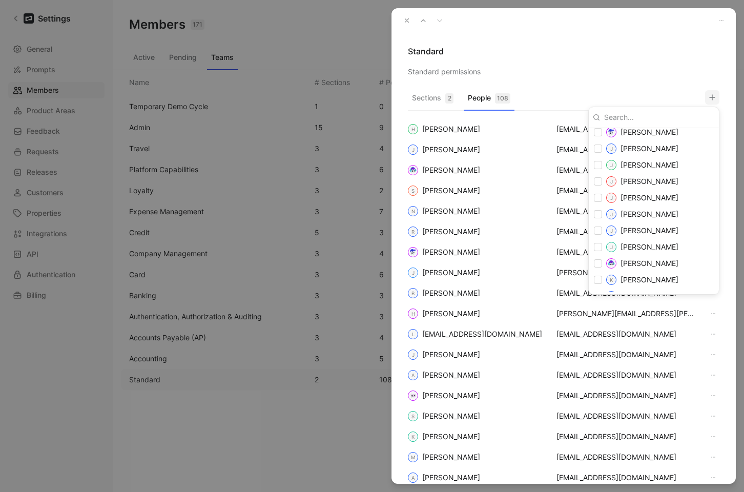
checkbox input "false"
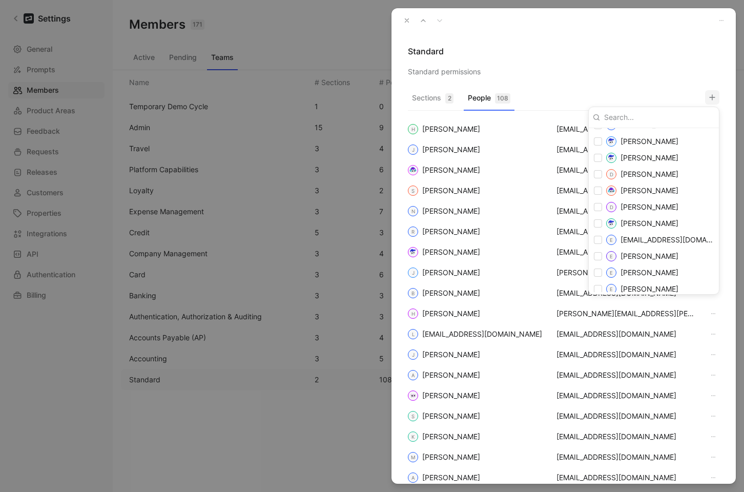
click at [646, 64] on div at bounding box center [372, 246] width 744 height 492
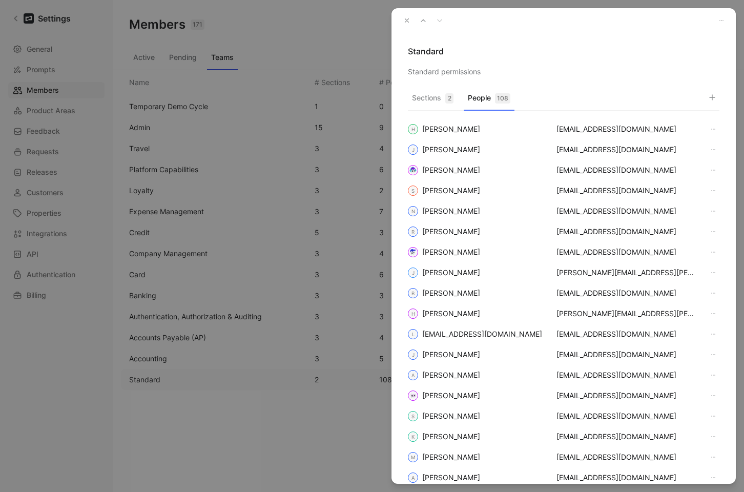
click at [713, 94] on icon "button" at bounding box center [712, 97] width 8 height 8
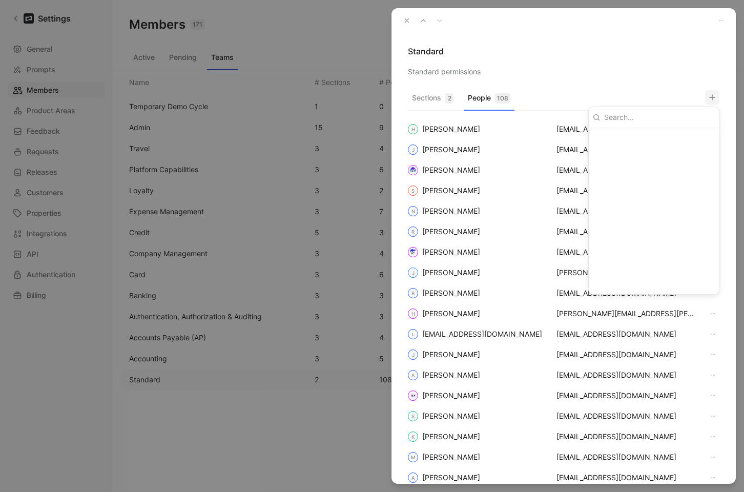
scroll to position [1513, 0]
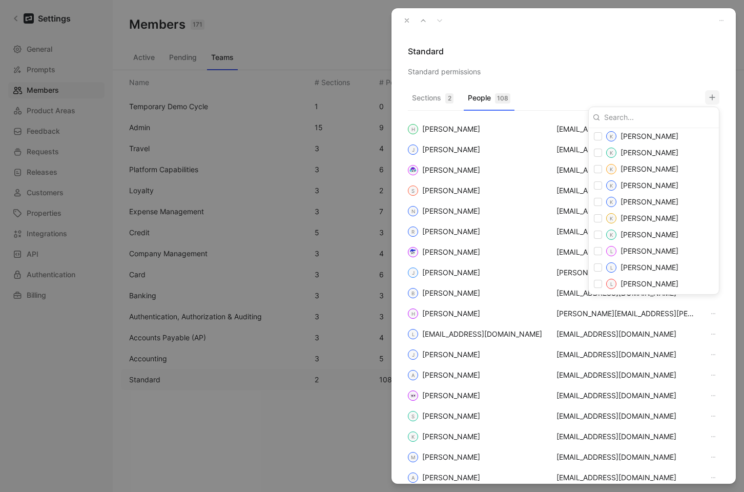
checkbox input "false"
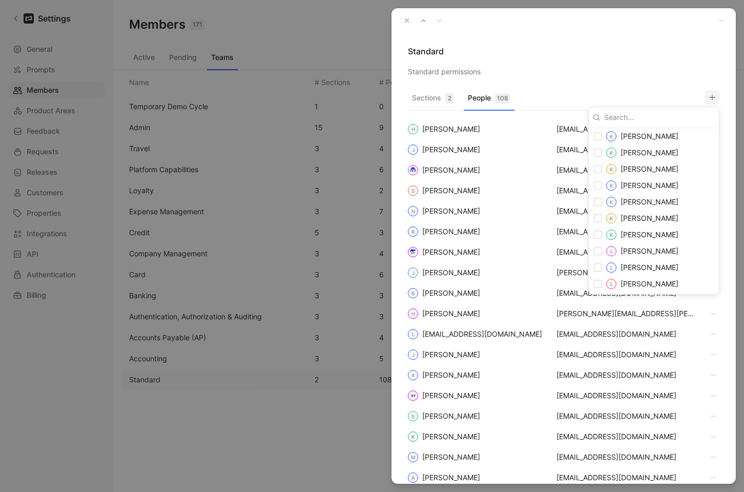
checkbox input "false"
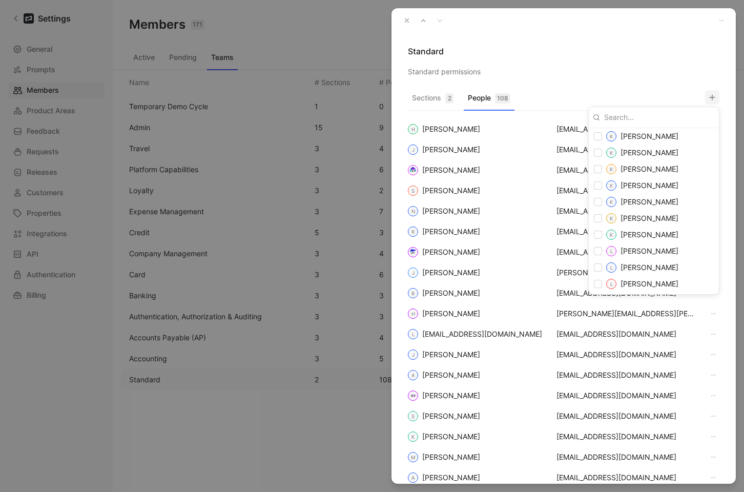
checkbox input "false"
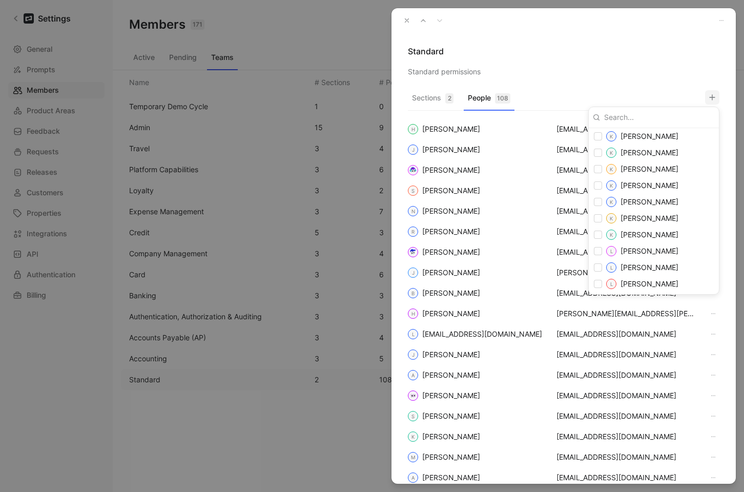
checkbox input "false"
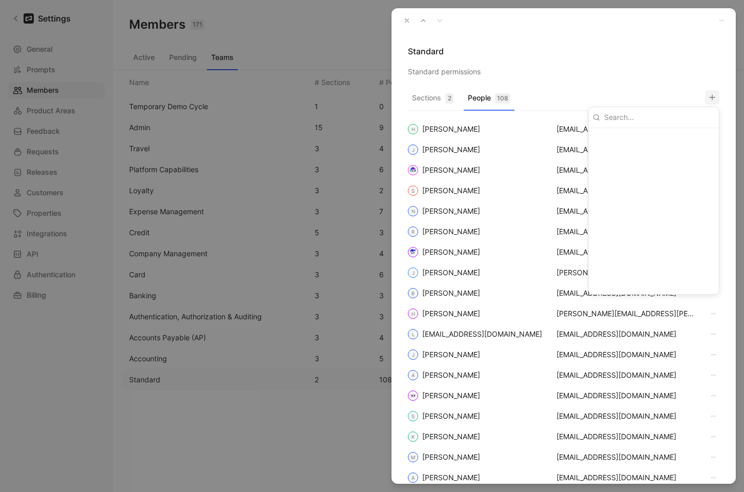
scroll to position [529, 0]
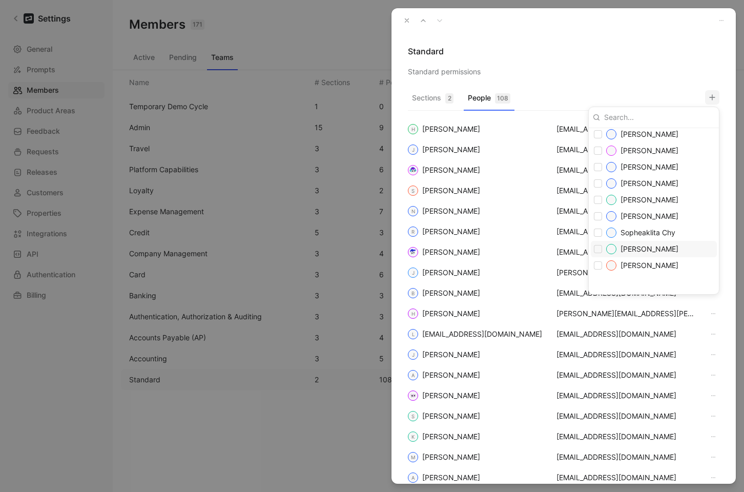
checkbox input "false"
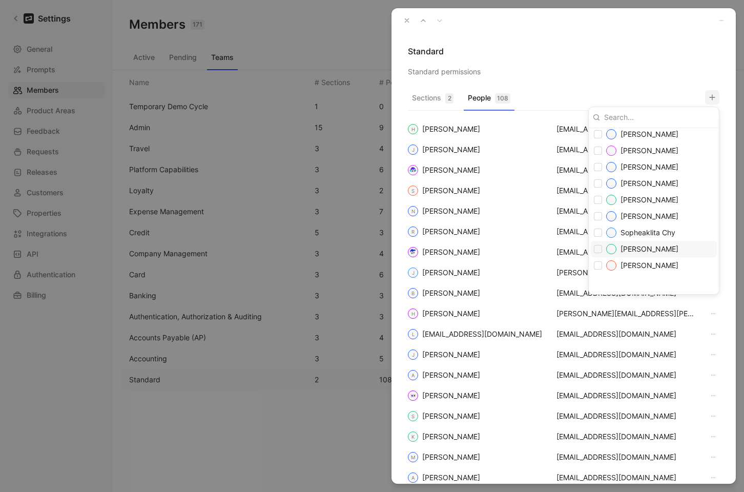
checkbox input "false"
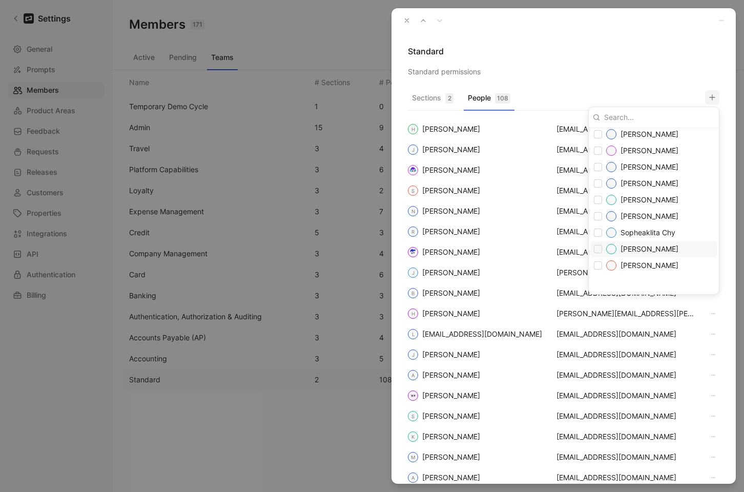
checkbox input "false"
click at [404, 20] on div at bounding box center [372, 246] width 744 height 492
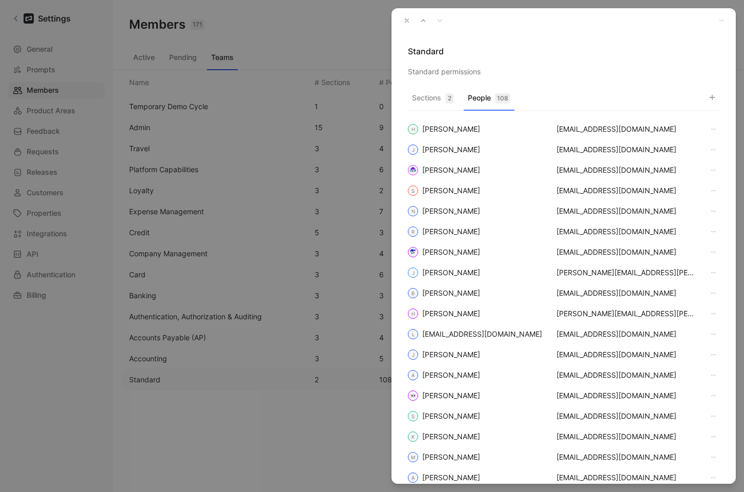
click at [406, 22] on use "button" at bounding box center [407, 21] width 4 height 4
